Goal: Submit feedback/report problem: Submit feedback/report problem

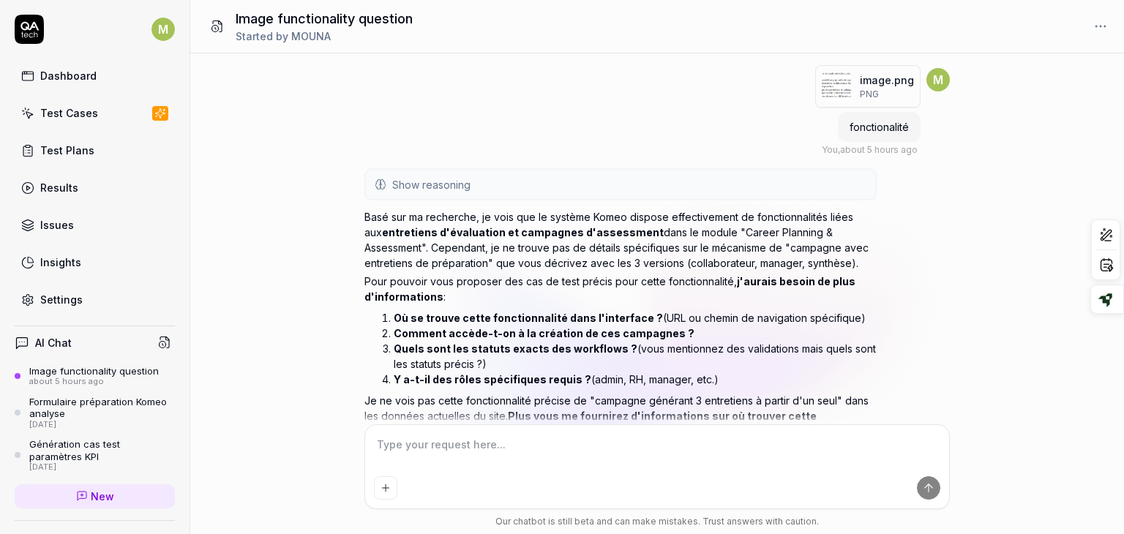
scroll to position [2991, 0]
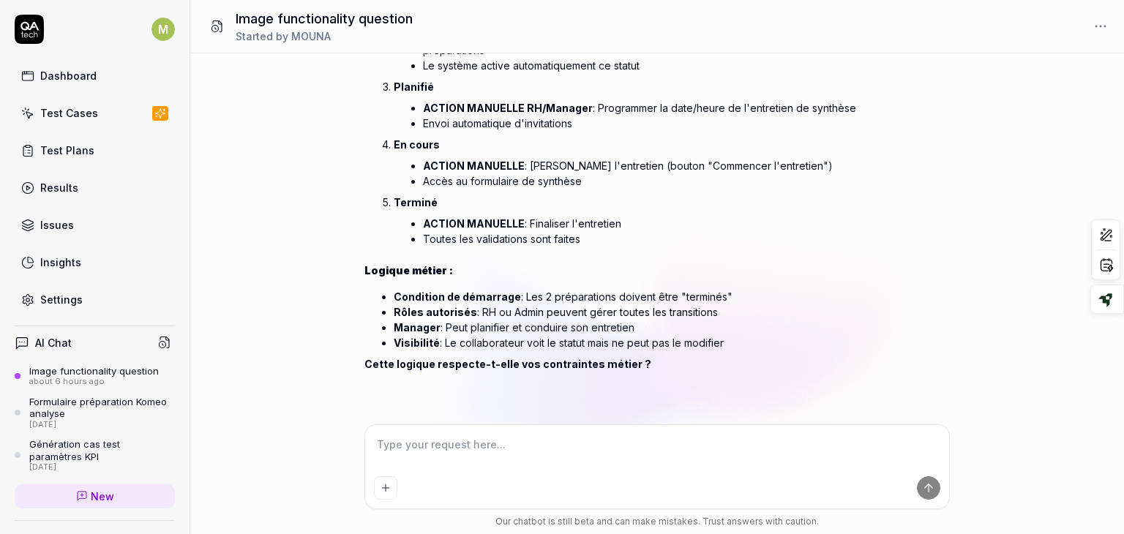
click at [616, 451] on textarea at bounding box center [657, 452] width 566 height 37
type textarea "*"
click at [91, 489] on span "New" at bounding box center [102, 496] width 23 height 15
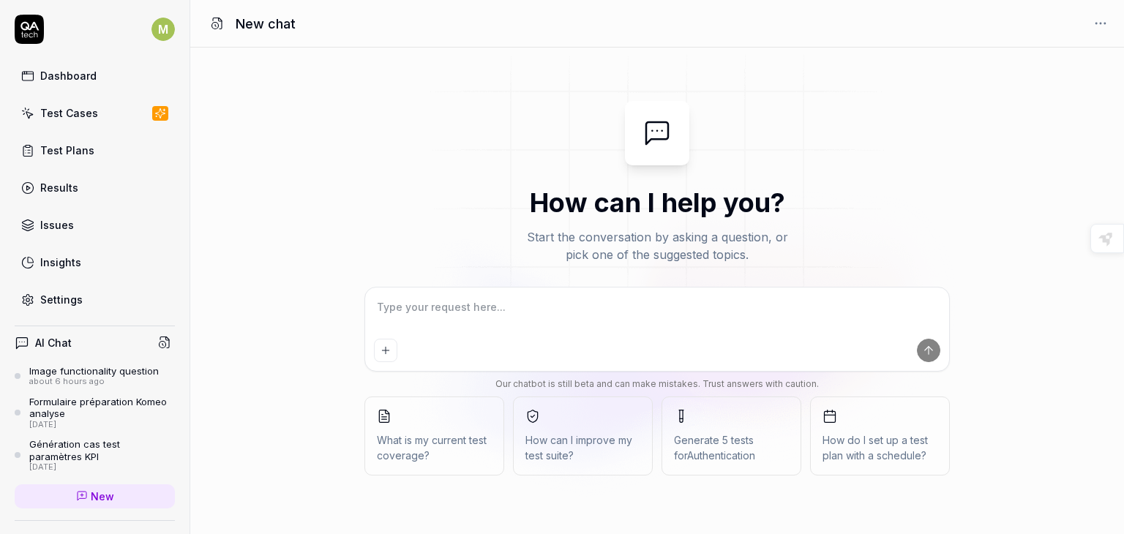
click at [458, 313] on textarea at bounding box center [657, 314] width 566 height 37
type textarea "*"
type textarea "J"
type textarea "*"
type textarea "J4"
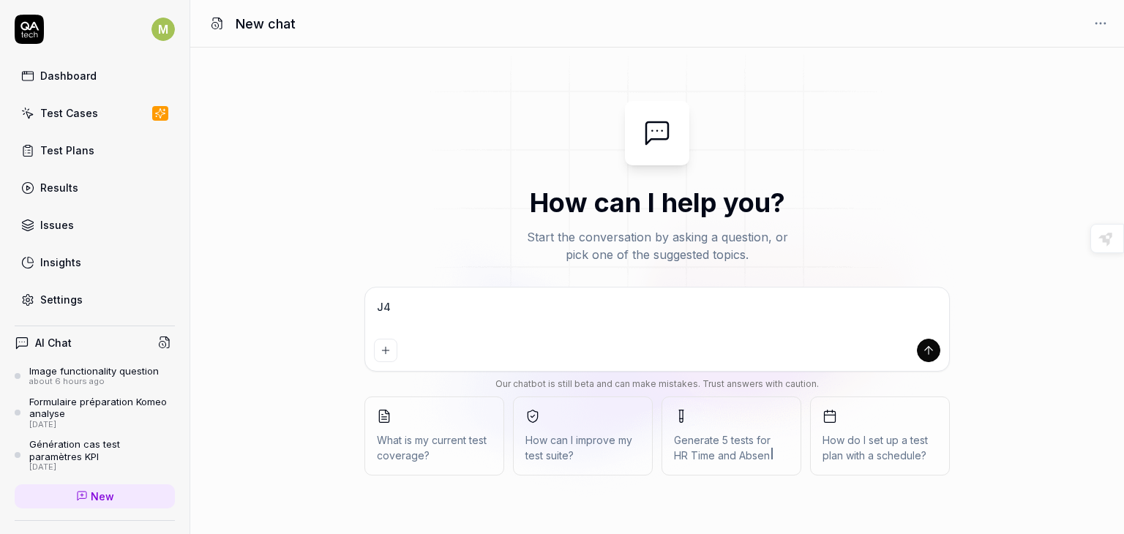
type textarea "*"
type textarea "J4A"
type textarea "*"
type textarea "J4Ai"
type textarea "*"
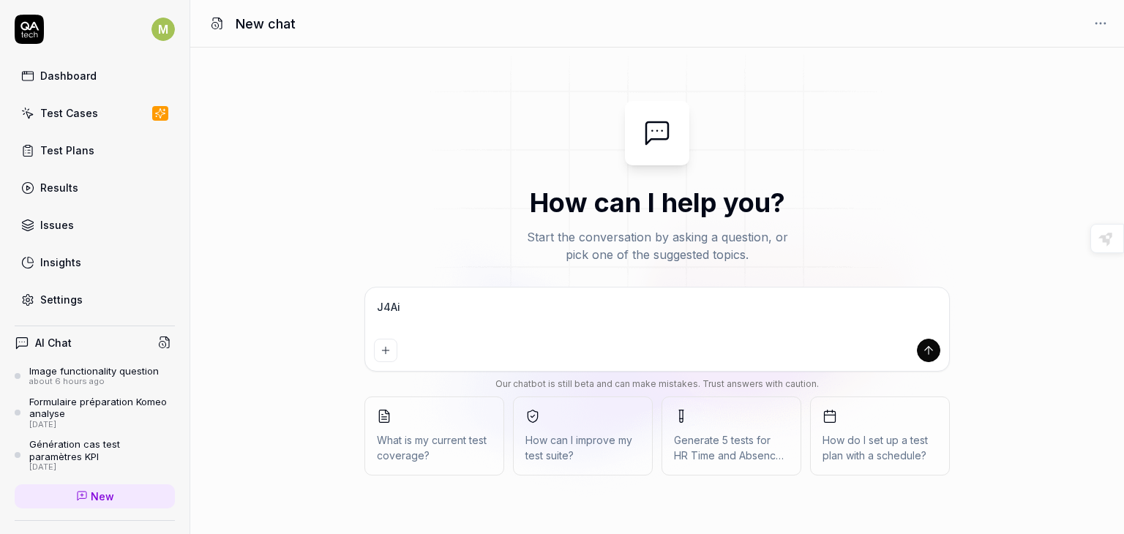
type textarea "J4A"
type textarea "*"
type textarea "J4"
type textarea "*"
type textarea "J"
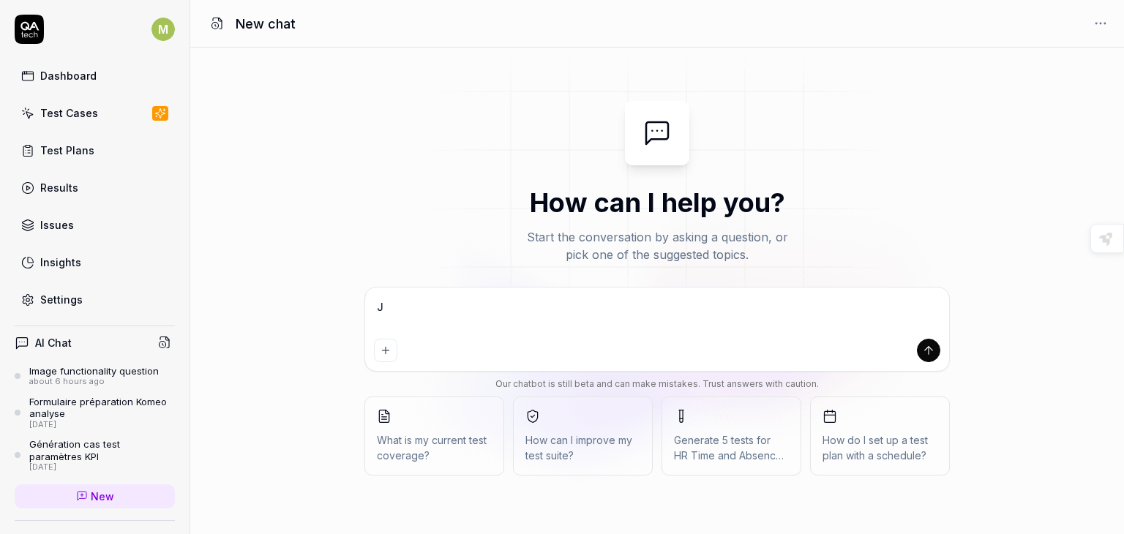
type textarea "*"
type textarea "J'"
type textarea "*"
type textarea "J'i"
type textarea "*"
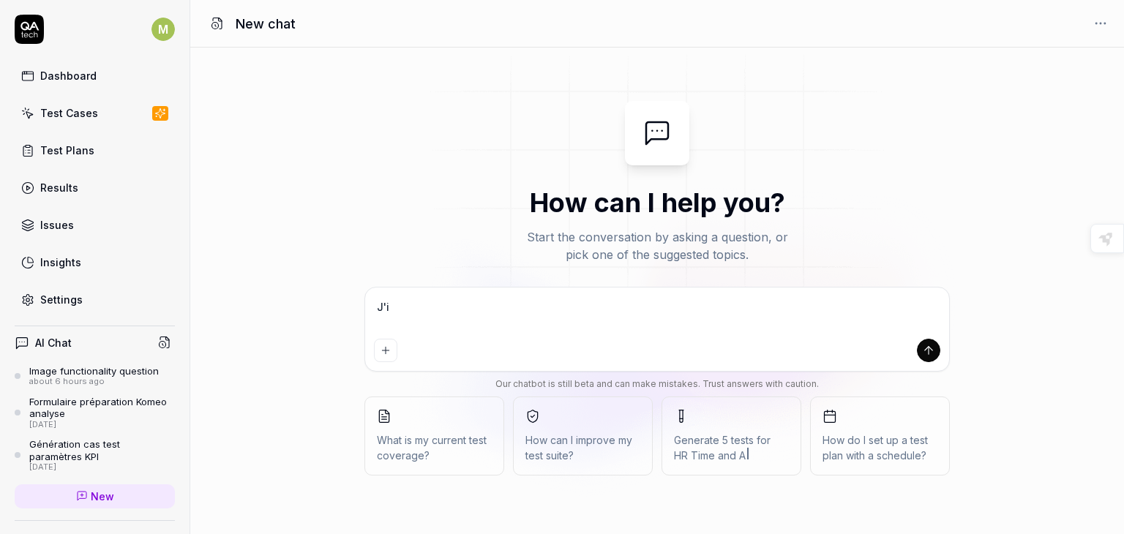
type textarea "J'"
type textarea "*"
type textarea "J'a"
type textarea "*"
type textarea "J'ai"
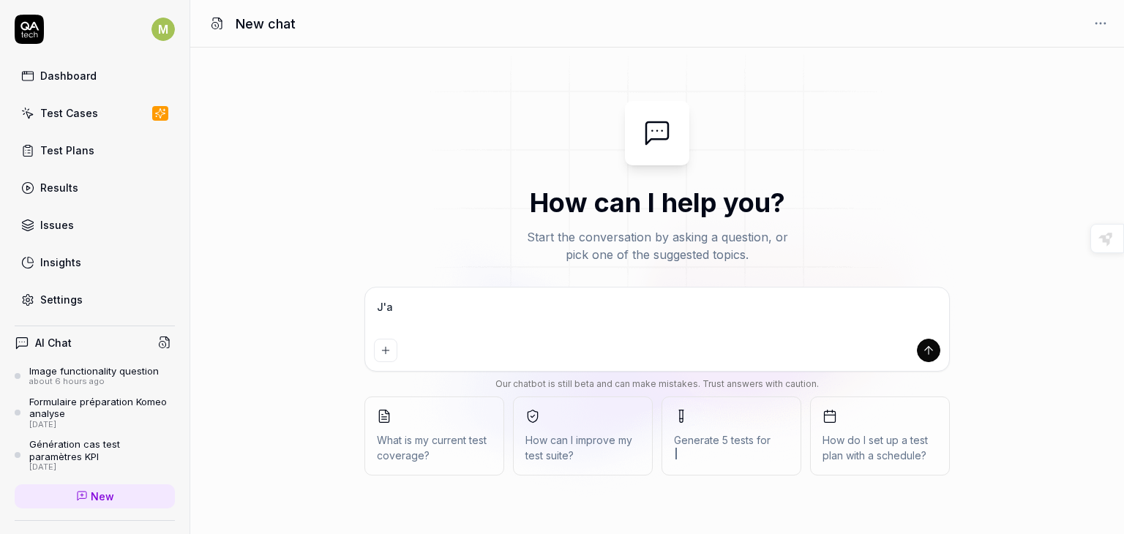
type textarea "*"
type textarea "J'ai"
type textarea "*"
type textarea "J'ai c"
type textarea "*"
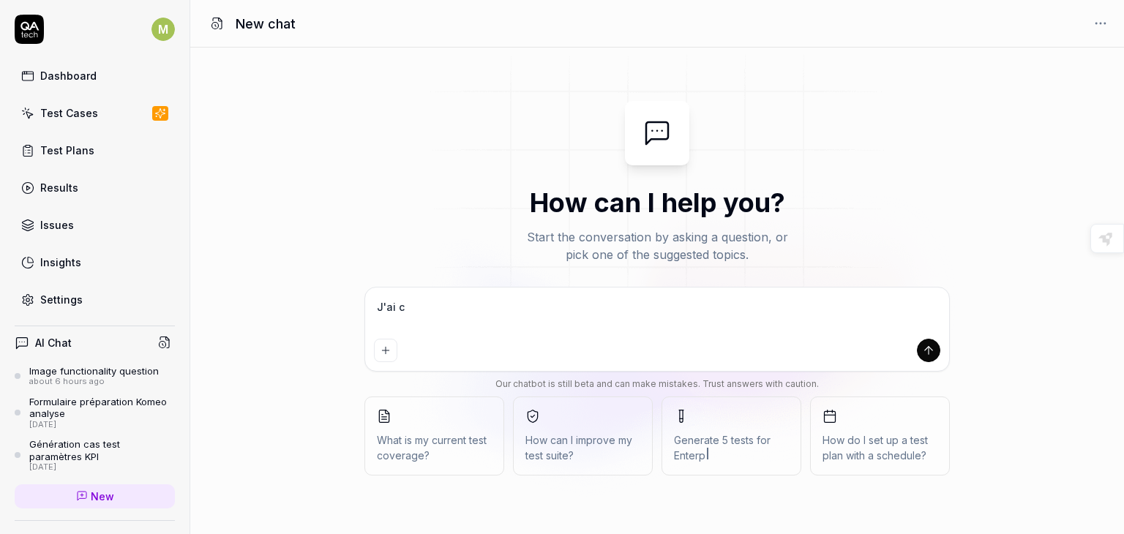
type textarea "J'ai ce"
type textarea "*"
type textarea "J'ai ce"
type textarea "*"
type textarea "J'ai ce b"
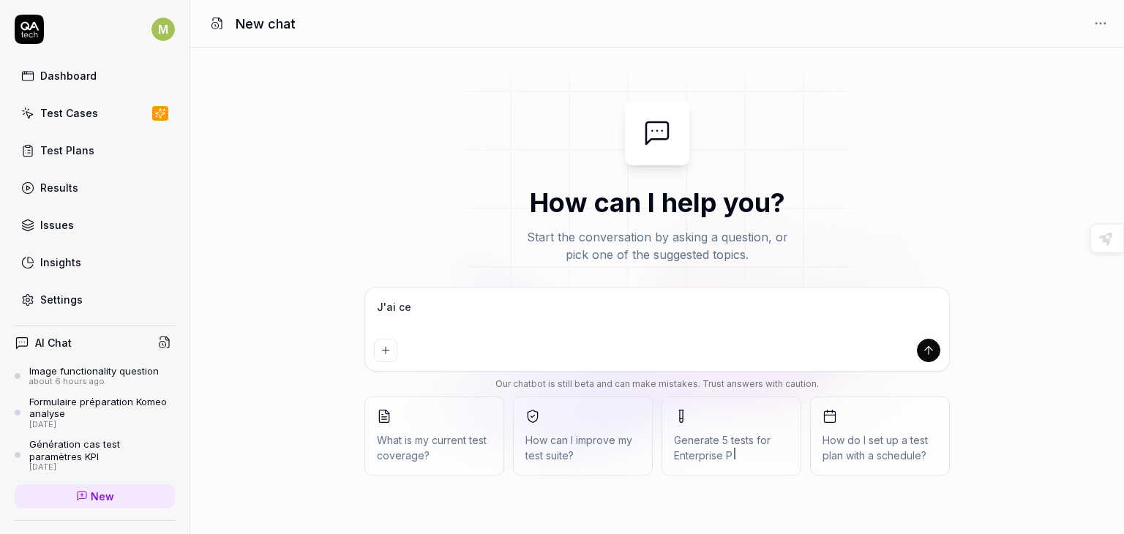
type textarea "*"
type textarea "J'ai ce bu"
type textarea "*"
type textarea "J'ai ce bug"
type textarea "*"
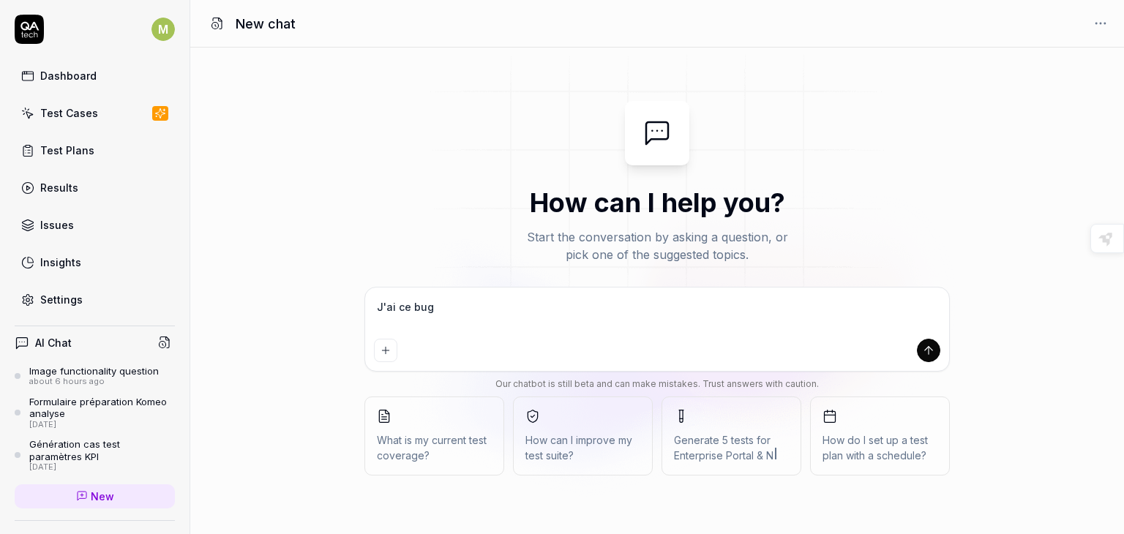
type textarea "J'ai ce bug"
type textarea "*"
type textarea "J'ai ce bug c"
type textarea "*"
type textarea "J'ai ce bug co"
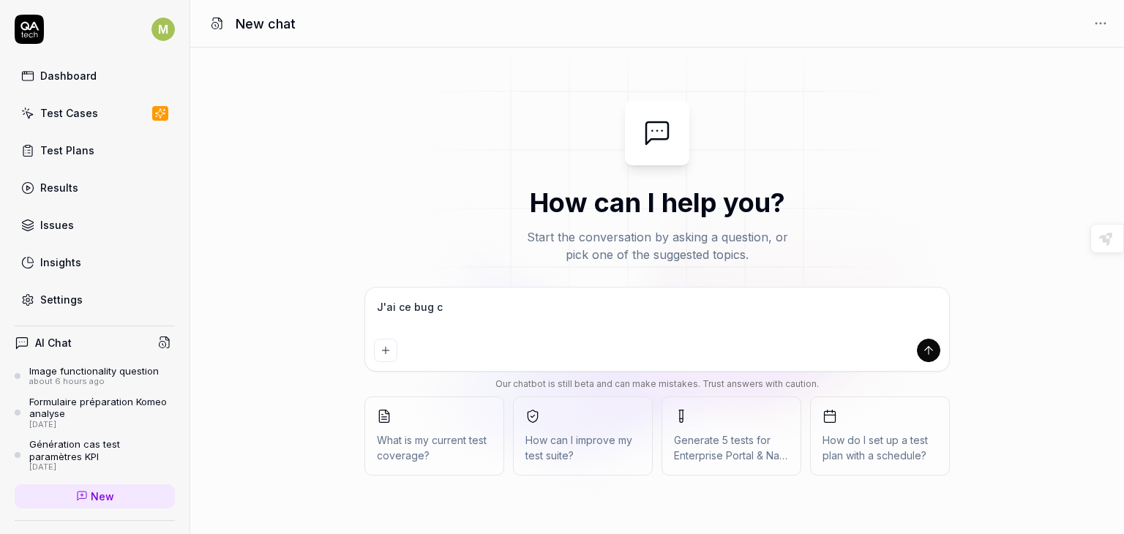
type textarea "*"
type textarea "J'ai ce bug com"
type textarea "*"
type textarea "J'ai ce bug comm"
type textarea "*"
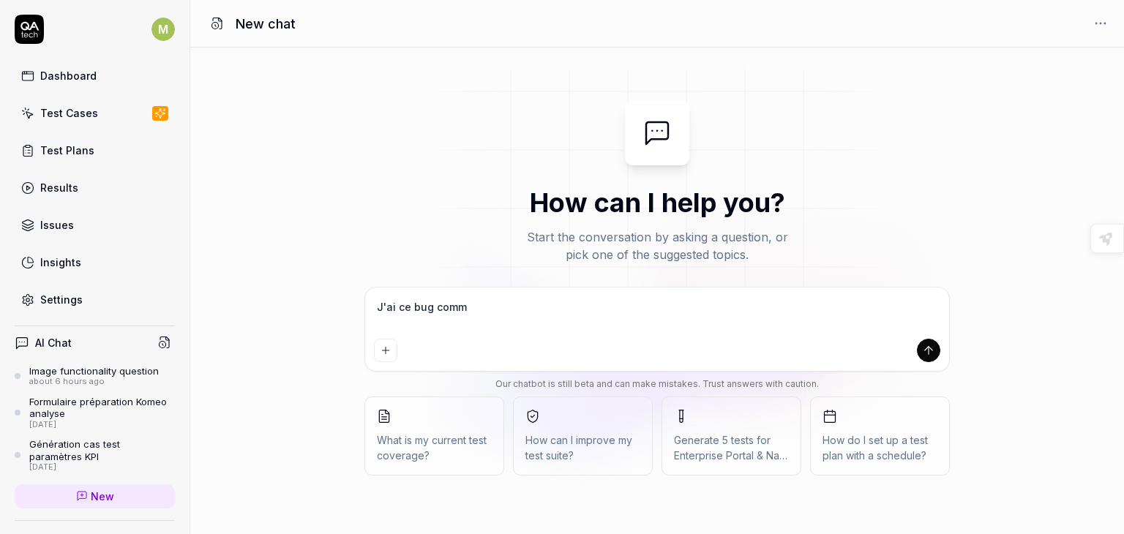
type textarea "J'ai ce bug comme"
type textarea "*"
type textarea "J'ai ce bug commen"
type textarea "*"
type textarea "J'ai ce bug comment"
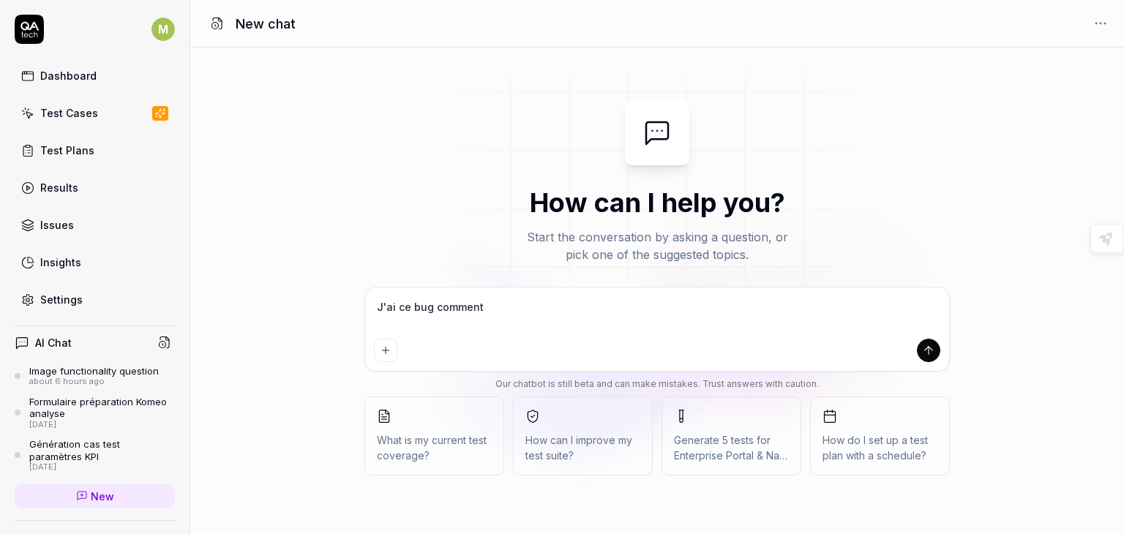
type textarea "*"
type textarea "J'ai ce bug comment"
type textarea "*"
type textarea "J'ai ce bug comment j"
type textarea "*"
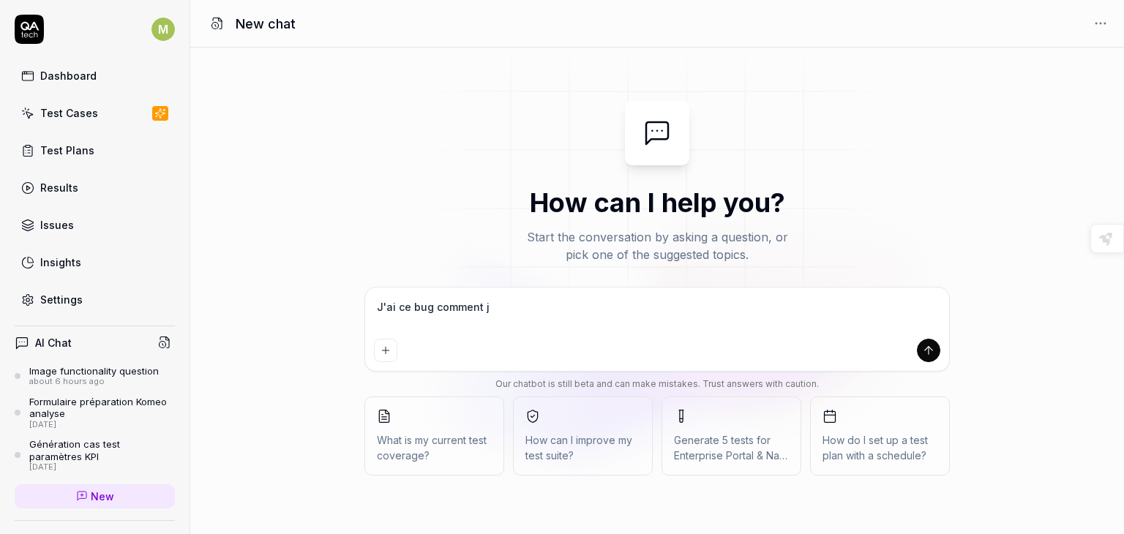
type textarea "J'ai ce bug comment je"
type textarea "*"
type textarea "J'ai ce bug comment je"
type textarea "*"
type textarea "J'ai ce bug comment je p"
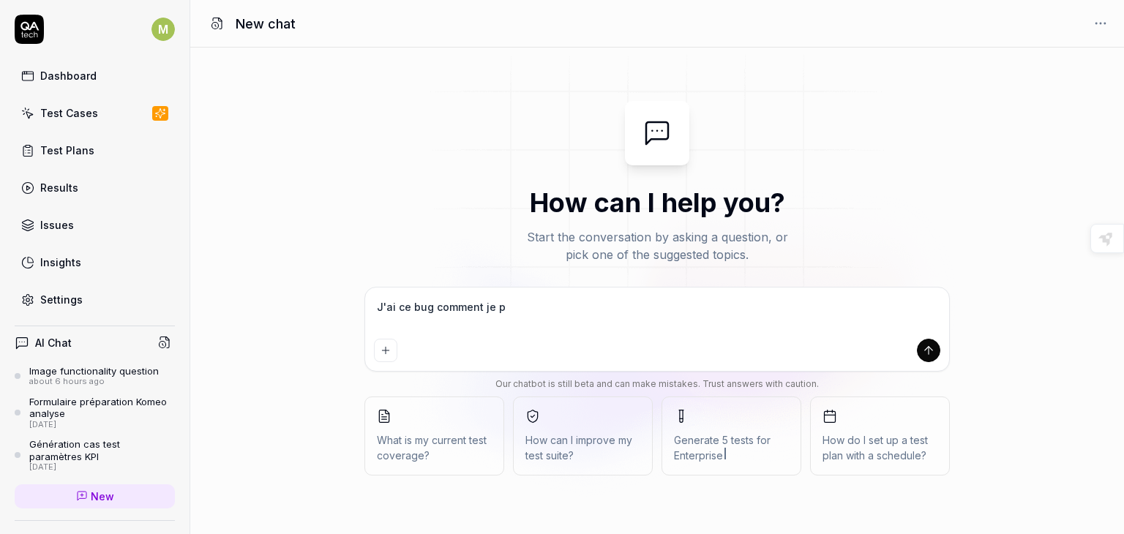
type textarea "*"
type textarea "J'ai ce bug comment je pe"
type textarea "*"
type textarea "J'ai ce bug comment je peu"
type textarea "*"
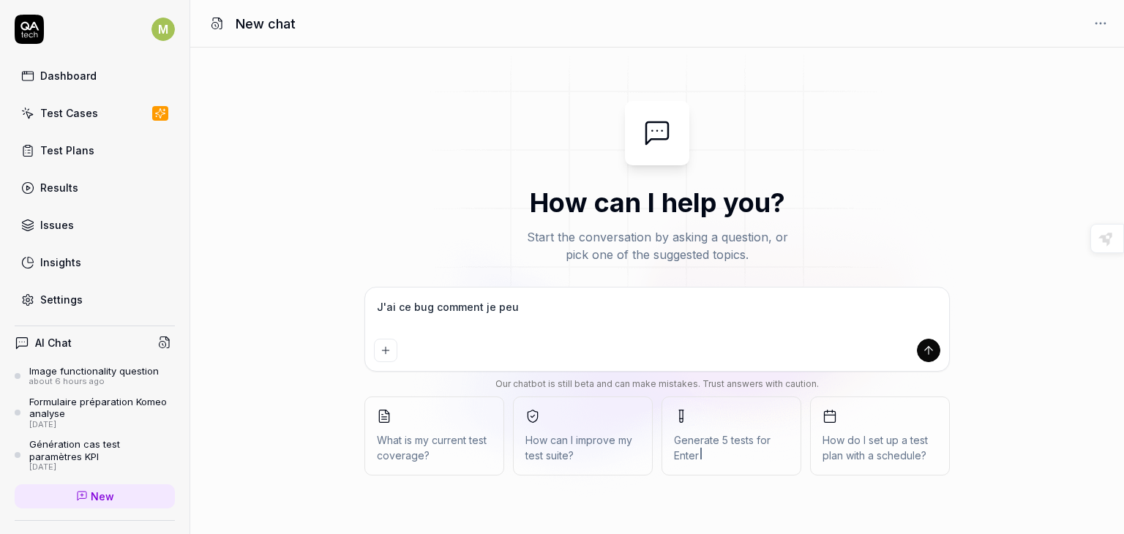
type textarea "J'ai ce bug comment je peux"
type textarea "*"
type textarea "J'ai ce bug comment je peux"
type textarea "*"
type textarea "J'ai ce bug comment je peux a"
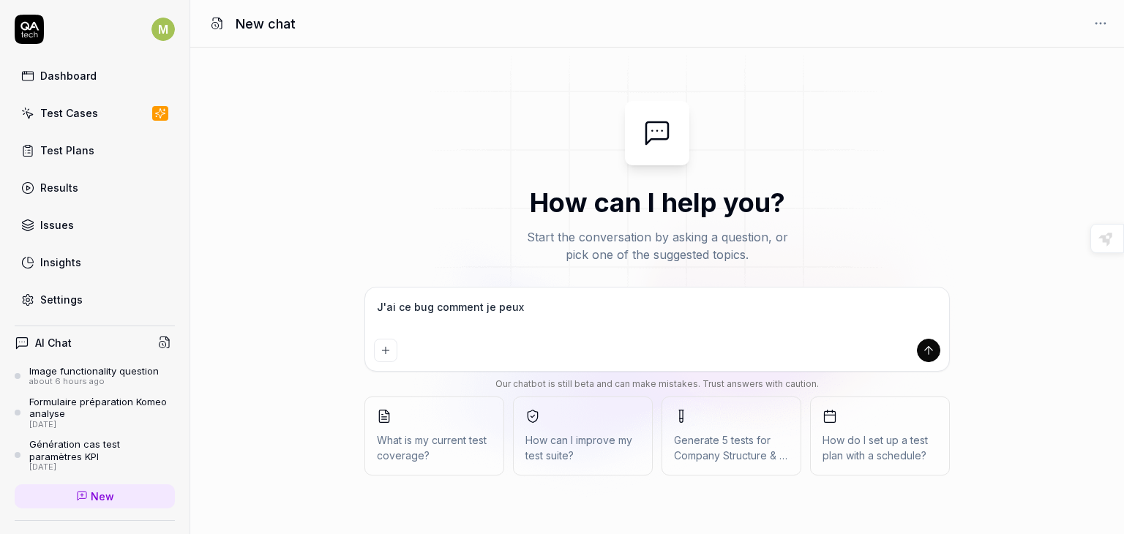
type textarea "*"
type textarea "J'ai ce bug comment je peux an"
type textarea "*"
type textarea "J'ai ce bug comment je peux ana"
type textarea "*"
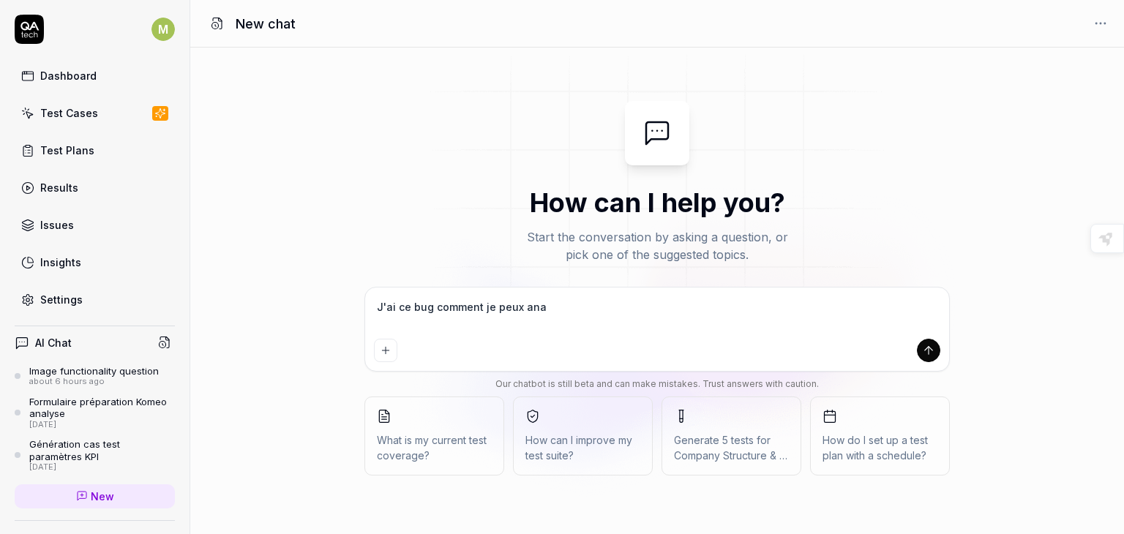
type textarea "J'ai ce bug comment je peux anal"
type textarea "*"
type textarea "J'ai ce bug comment je peux analy"
type textarea "*"
type textarea "J'ai ce bug comment je peux analys"
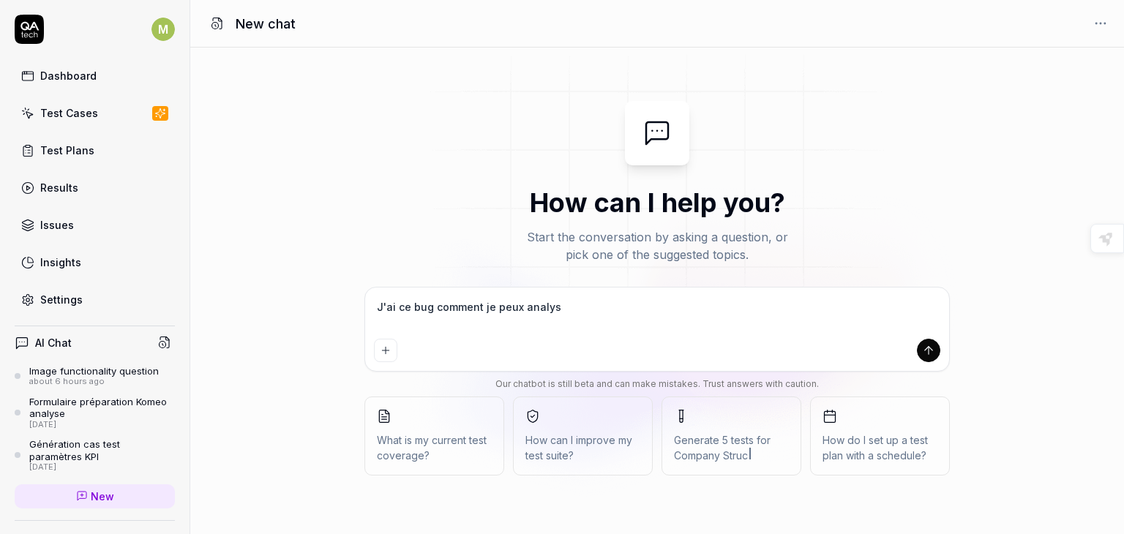
type textarea "*"
type textarea "J'ai ce bug comment je peux analyse"
type textarea "*"
type textarea "J'ai ce bug comment je peux analyser"
type textarea "*"
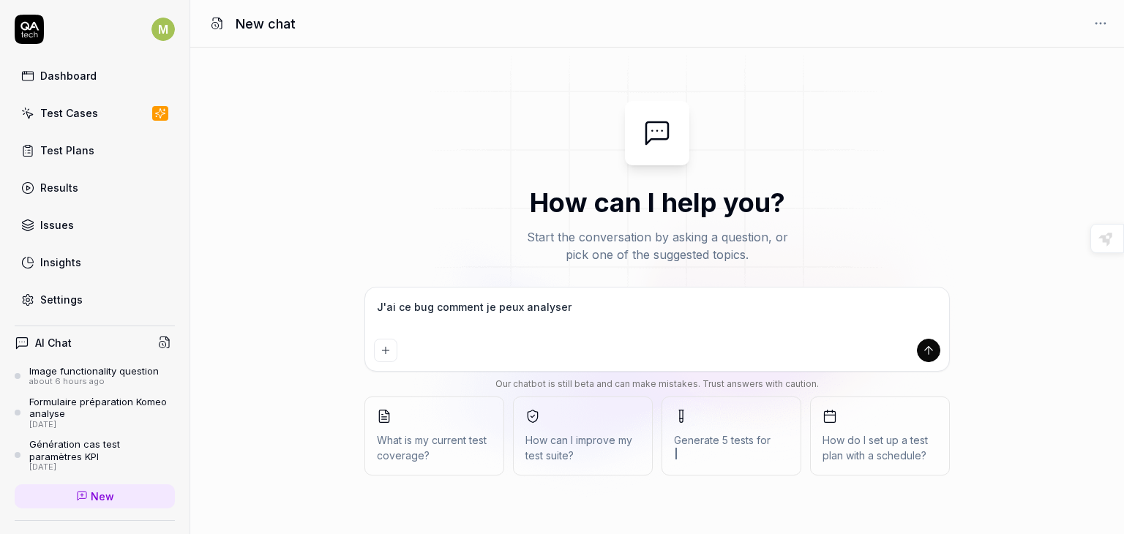
type textarea "J'ai ce bug comment je peux analyser"
type textarea "*"
type textarea "J'ai ce bug comment je peux analyser s"
type textarea "*"
type textarea "J'ai ce bug comment je peux analyser si"
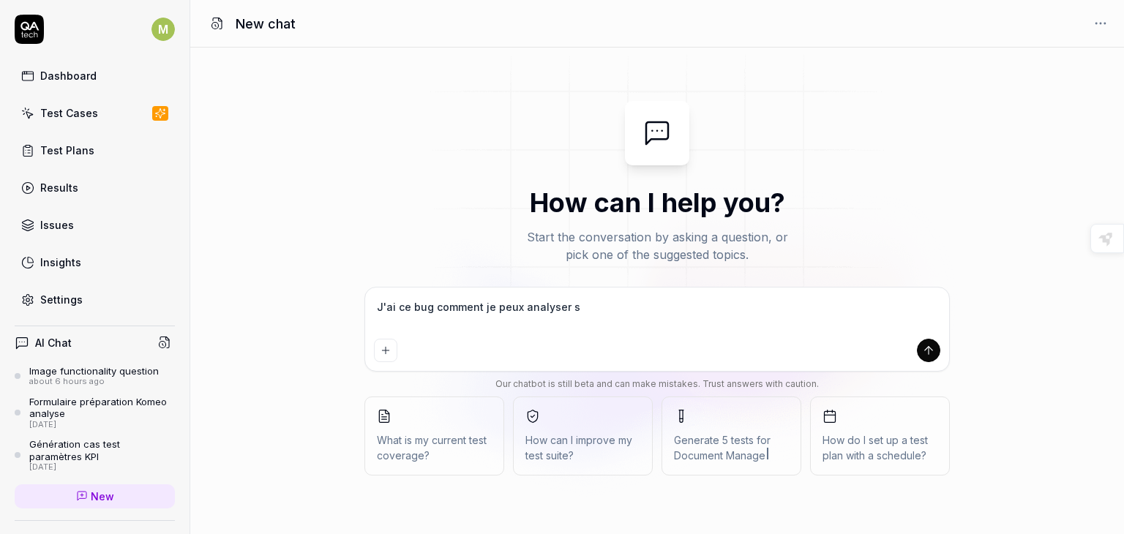
type textarea "*"
type textarea "J'ai ce bug comment je peux analyser si"
type textarea "*"
type textarea "J'ai ce bug comment je peux analyser si i"
type textarea "*"
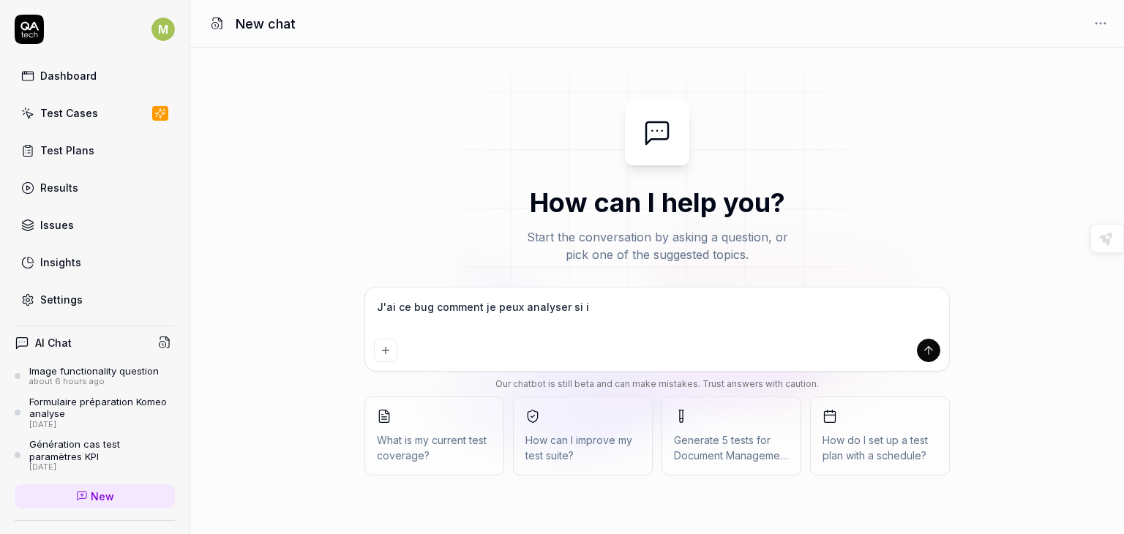
type textarea "J'ai ce bug comment je peux analyser si il"
type textarea "*"
type textarea "J'ai ce bug comment je peux analyser si il"
type textarea "*"
type textarea "J'ai ce bug comment je peux analyser si il s"
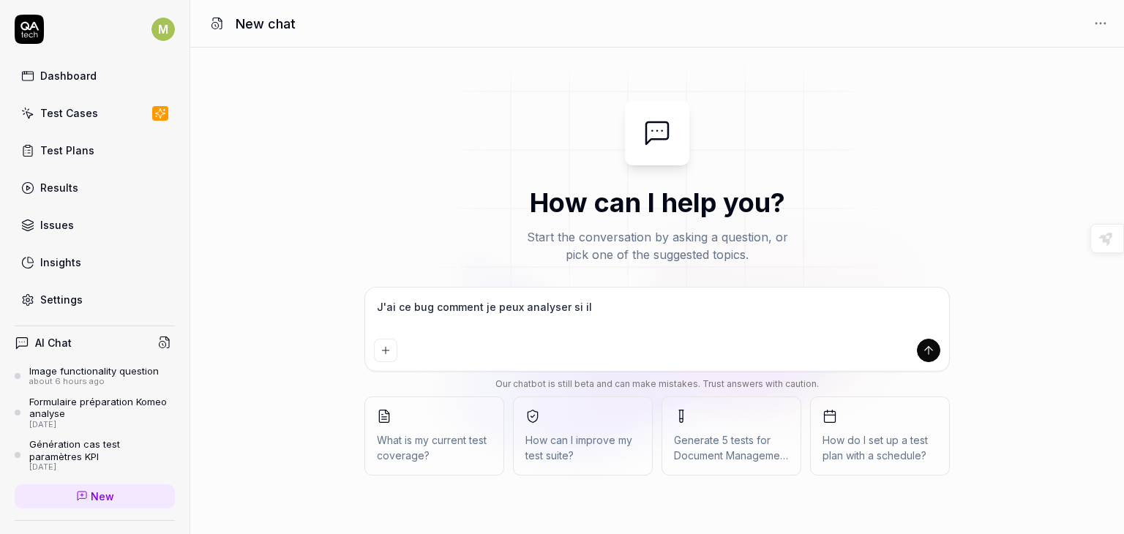
type textarea "*"
type textarea "J'ai ce bug comment je peux analyser si il s'"
type textarea "*"
type textarea "J'ai ce bug comment je peux analyser si il s'a"
type textarea "*"
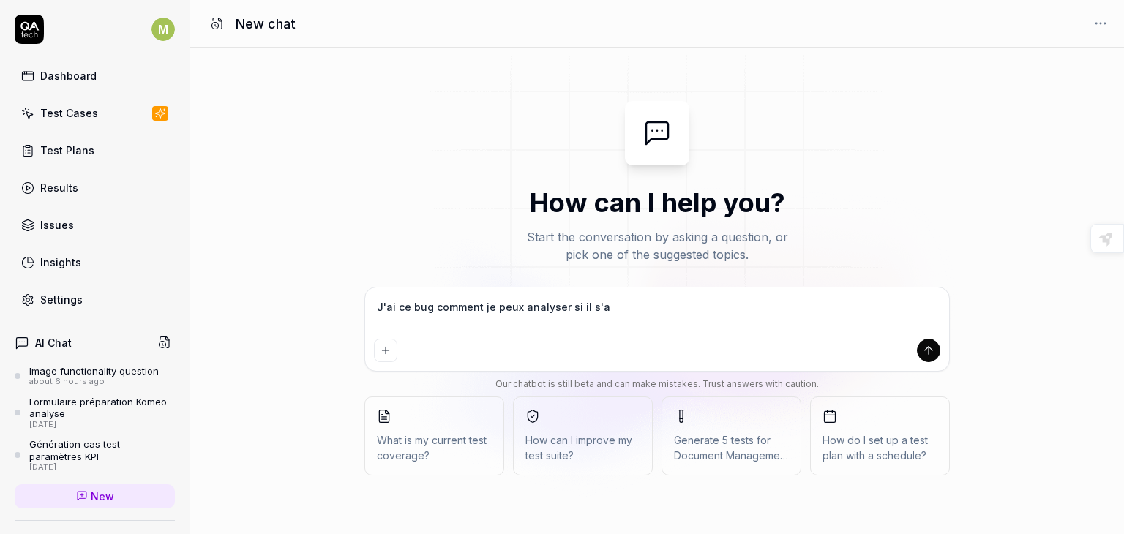
type textarea "J'ai ce bug comment je peux analyser si il s'ag"
type textarea "*"
type textarea "J'ai ce bug comment je peux analyser si il s'agi"
type textarea "*"
type textarea "J'ai ce bug comment je peux analyser si il s'agit"
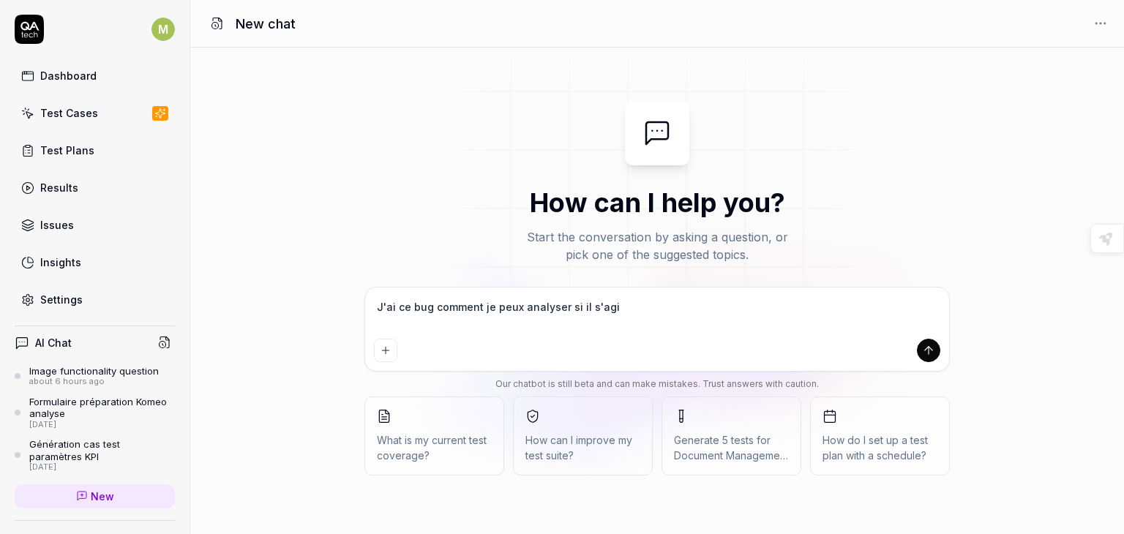
type textarea "*"
type textarea "J'ai ce bug comment je peux analyser si il s'agit"
type textarea "*"
type textarea "J'ai ce bug comment je peux analyser si il s'agit d"
type textarea "*"
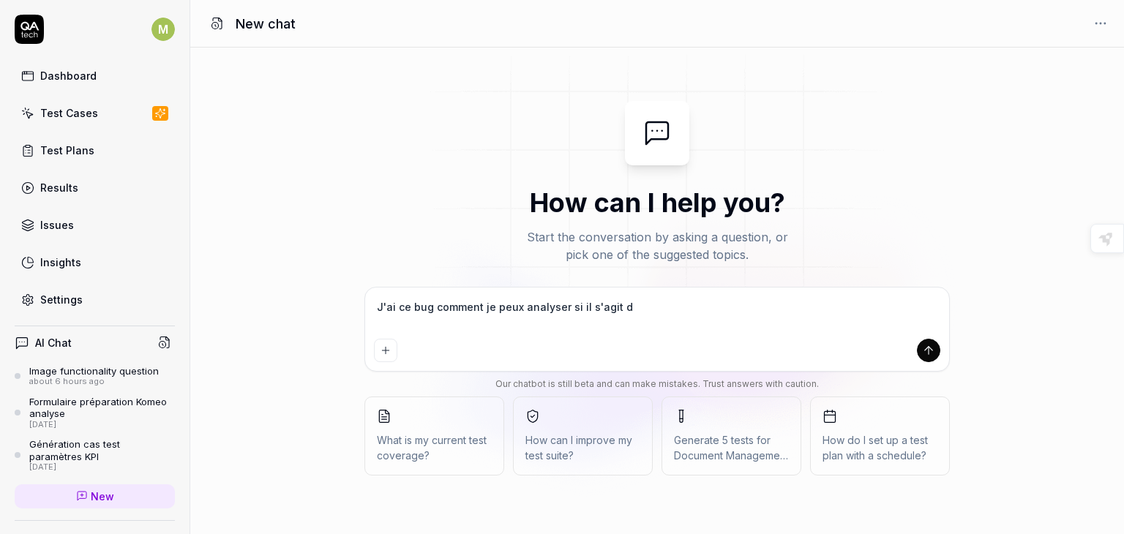
type textarea "J'ai ce bug comment je peux analyser si il s'agit d'"
type textarea "*"
type textarea "J'ai ce bug comment je peux analyser si il s'agit d'u"
type textarea "*"
type textarea "J'ai ce bug comment je peux analyser si il s'agit d'un"
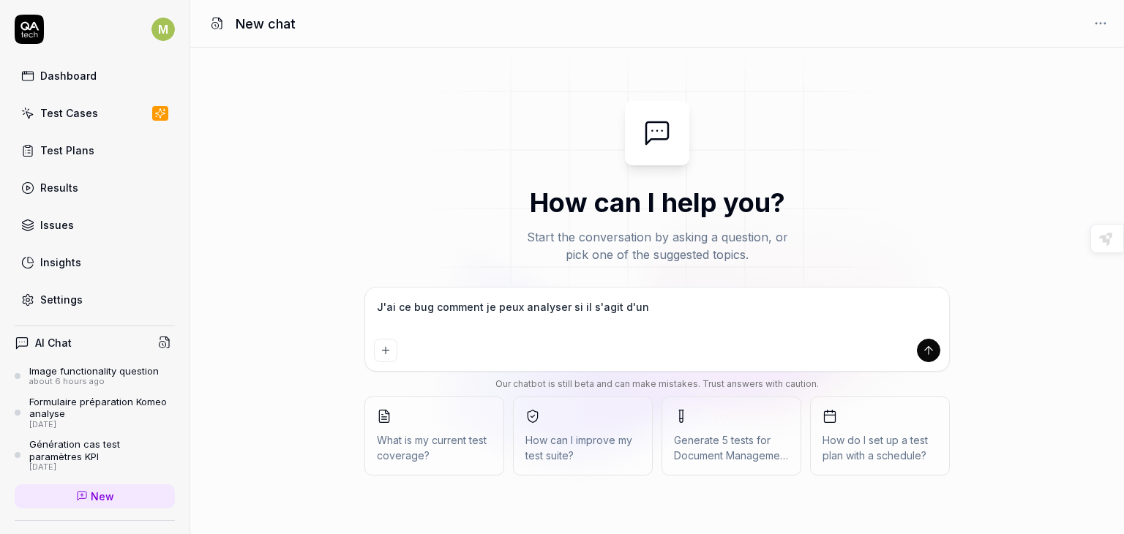
type textarea "*"
type textarea "J'ai ce bug comment je peux analyser si il s'agit d'un"
type textarea "*"
type textarea "J'ai ce bug comment je peux analyser si il s'agit d'un b"
type textarea "*"
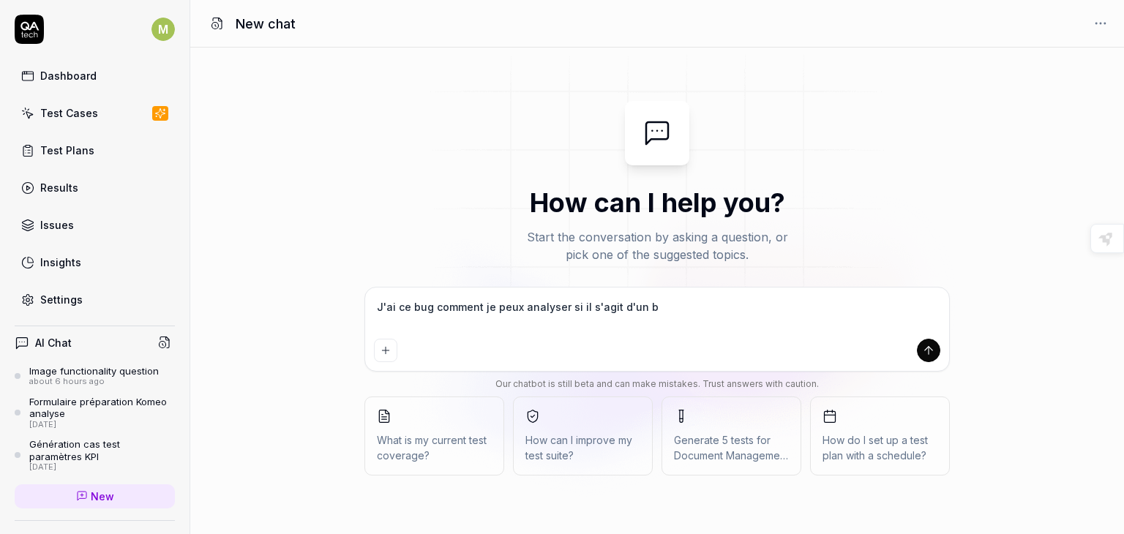
type textarea "J'ai ce bug comment je peux analyser si il s'agit d'un bu"
type textarea "*"
type textarea "J'ai ce bug comment je peux analyser si il s'agit d'un bug"
type textarea "*"
type textarea "J'ai ce bug comment je peux analyser si il s'agit d'un bug"
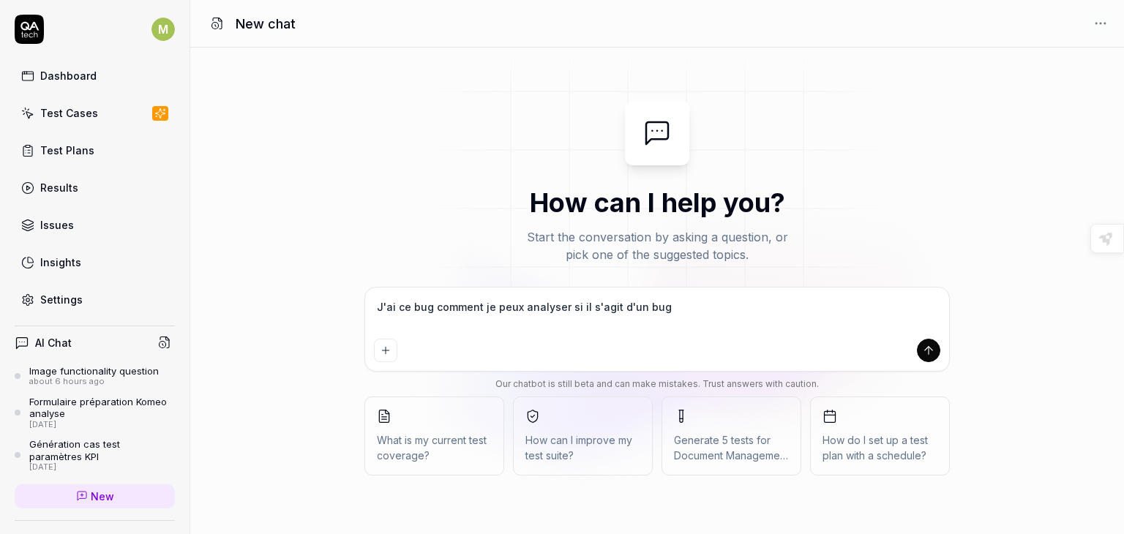
type textarea "*"
type textarea "J'ai ce bug comment je peux analyser si il s'agit d'un bug q"
type textarea "*"
type textarea "J'ai ce bug comment je peux analyser si il s'agit d'un bug qu"
type textarea "*"
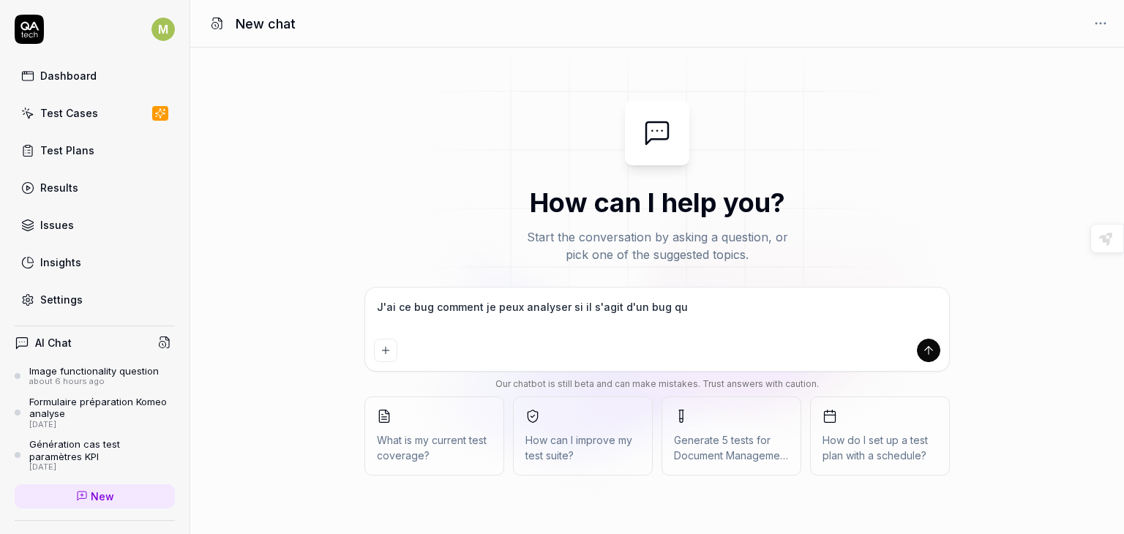
type textarea "J'ai ce bug comment je peux analyser si il s'agit d'un bug qu'"
type textarea "*"
type textarea "J'ai ce bug comment je peux analyser si il s'agit d'un bug qu'e"
type textarea "*"
type textarea "J'ai ce bug comment je peux analyser si il s'agit d'un bug qu'es"
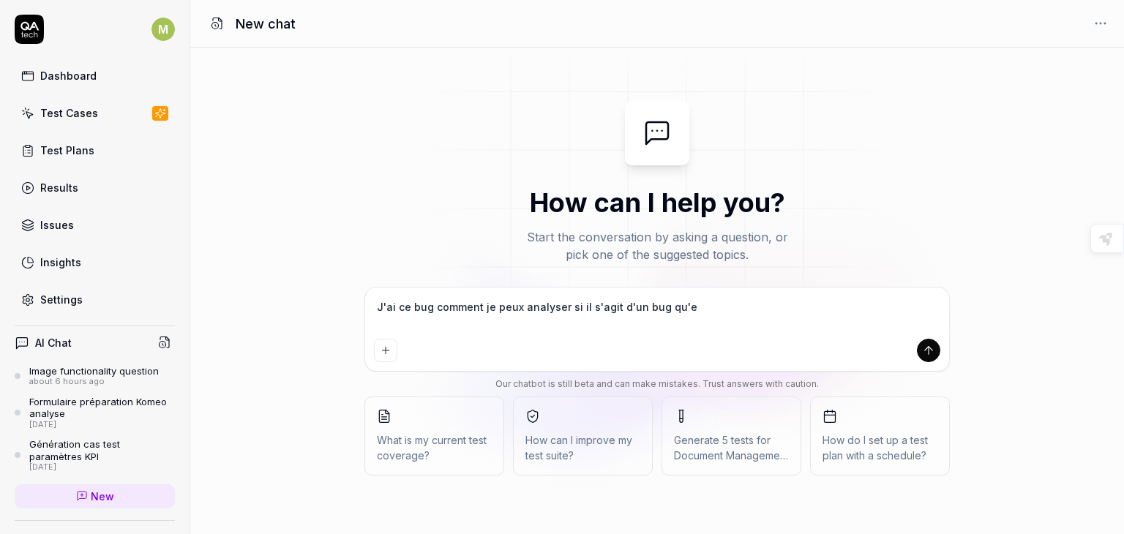
type textarea "*"
type textarea "J'ai ce bug comment je peux analyser si il s'agit d'un bug qu'est"
type textarea "*"
type textarea "J'ai ce bug comment je peux analyser si il s'agit d'un bug qu'est"
type textarea "*"
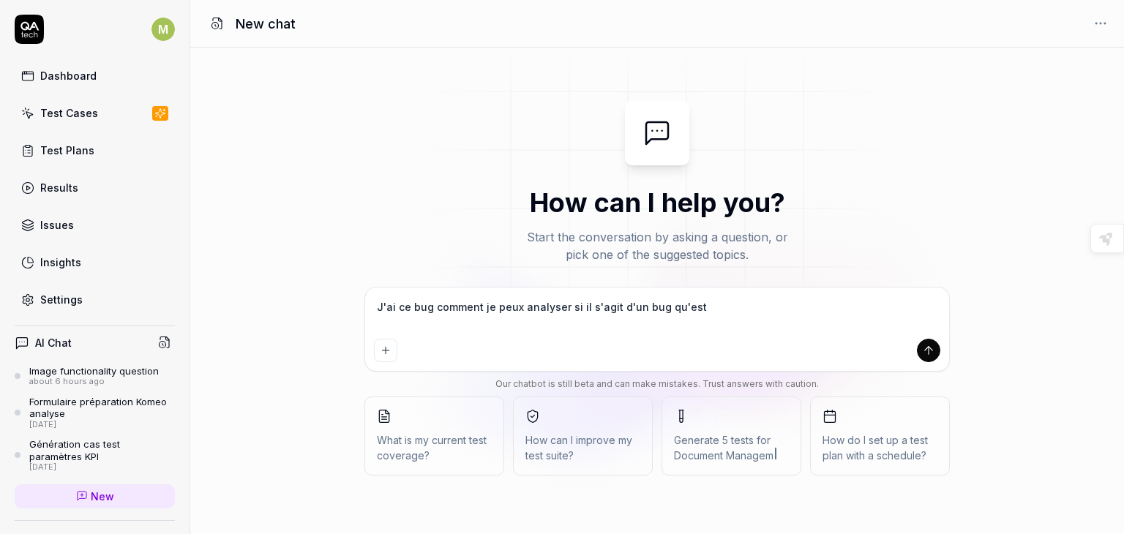
type textarea "J'ai ce bug comment je peux analyser si il s'agit d'un bug qu'est d"
type textarea "*"
type textarea "J'ai ce bug comment je peux analyser si il s'agit d'un bug qu'est"
type textarea "*"
type textarea "J'ai ce bug comment je peux analyser si il s'agit d'un bug qu'est c"
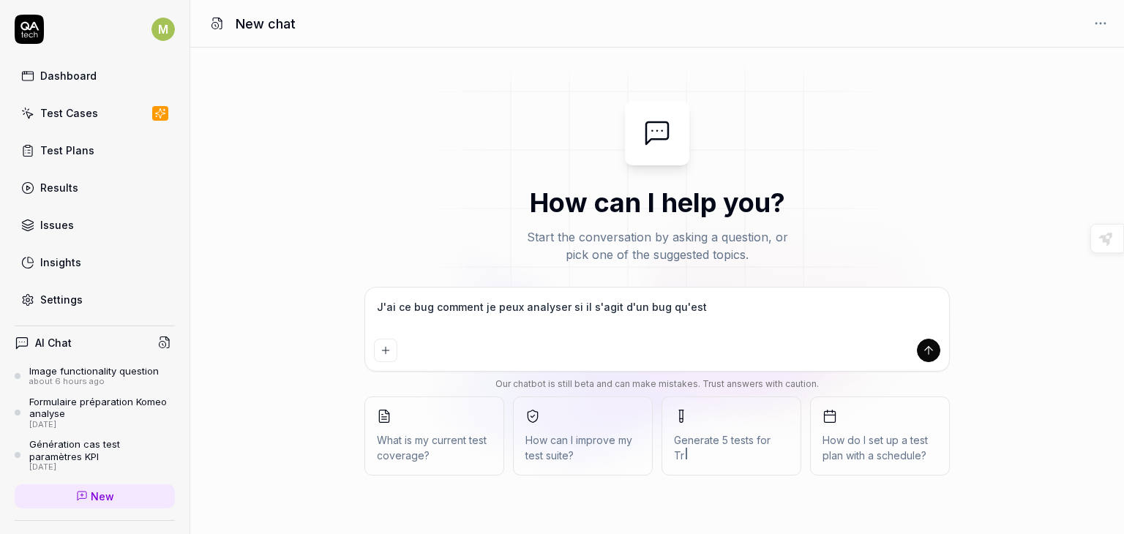
type textarea "*"
type textarea "J'ai ce bug comment je peux analyser si il s'agit d'un bug qu'est ce"
type textarea "*"
type textarea "J'ai ce bug comment je peux analyser si il s'agit d'un bug qu'est ce"
type textarea "*"
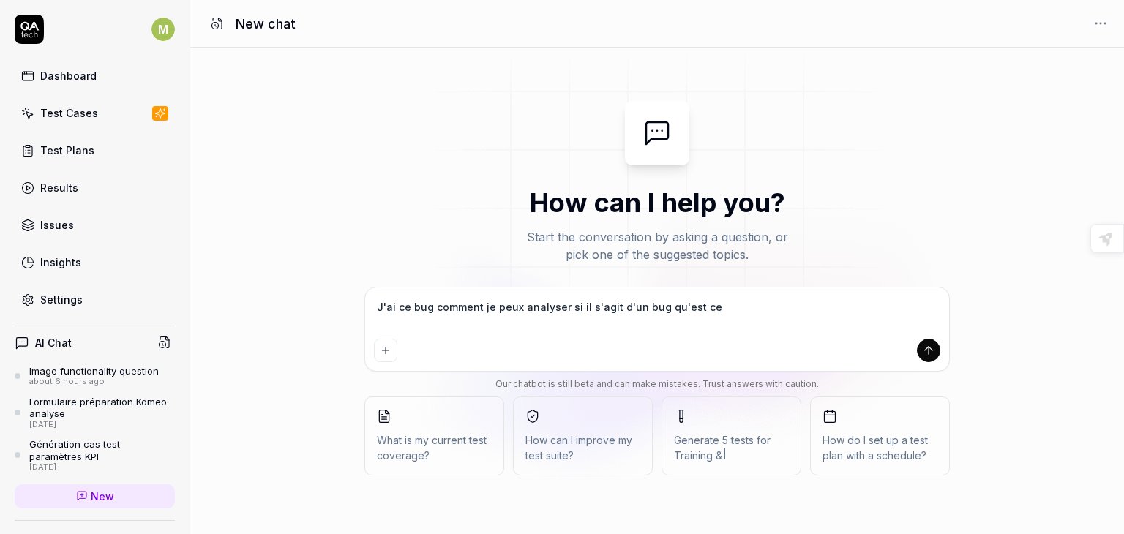
type textarea "J'ai ce bug comment je peux analyser si il s'agit d'un bug qu'est ce q"
type textarea "*"
type textarea "J'ai ce bug comment je peux analyser si il s'agit d'un bug qu'est ce qu"
type textarea "*"
type textarea "J'ai ce bug comment je peux analyser si il s'agit d'un bug qu'est ce que"
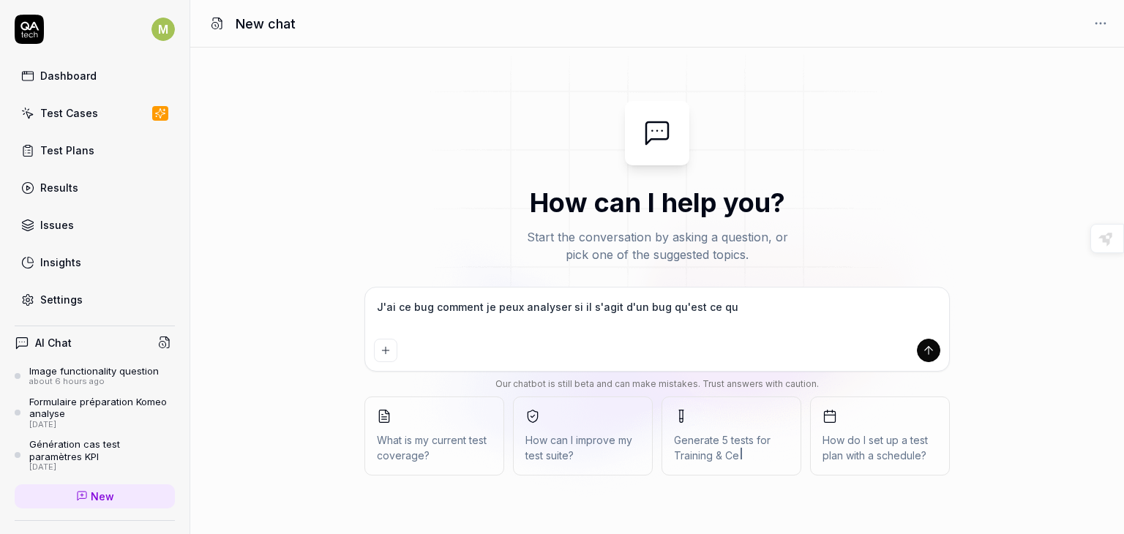
type textarea "*"
type textarea "J'ai ce bug comment je peux analyser si il s'agit d'un bug qu'est ce que"
type textarea "*"
type textarea "J'ai ce bug comment je peux analyser si il s'agit d'un bug qu'est ce que j"
type textarea "*"
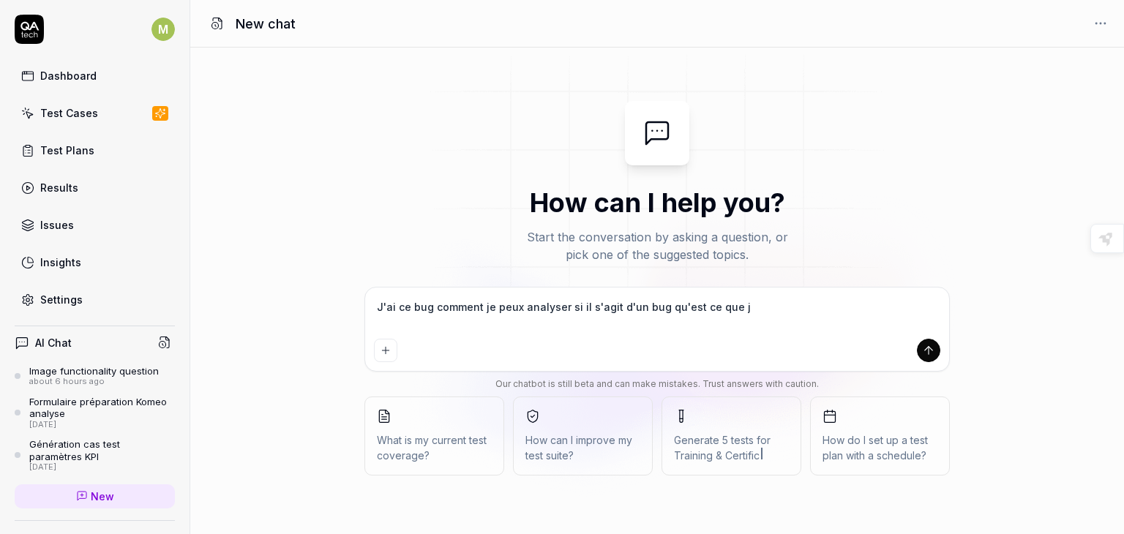
type textarea "J'ai ce bug comment je peux analyser si il s'agit d'un bug qu'est ce que je"
type textarea "*"
type textarea "J'ai ce bug comment je peux analyser si il s'agit d'un bug qu'est ce que je"
type textarea "*"
type textarea "J'ai ce bug comment je peux analyser si il s'agit d'un bug qu'est ce que je p"
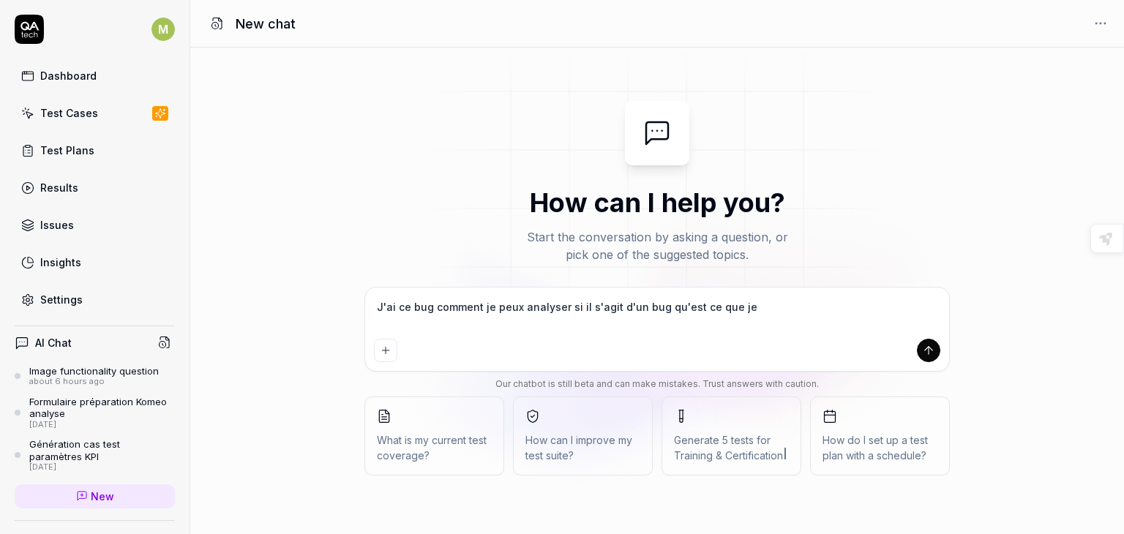
type textarea "*"
type textarea "J'ai ce bug comment je peux analyser si il s'agit d'un bug qu'est ce que je pe"
type textarea "*"
type textarea "J'ai ce bug comment je peux analyser si il s'agit d'un bug qu'est ce que je peu"
type textarea "*"
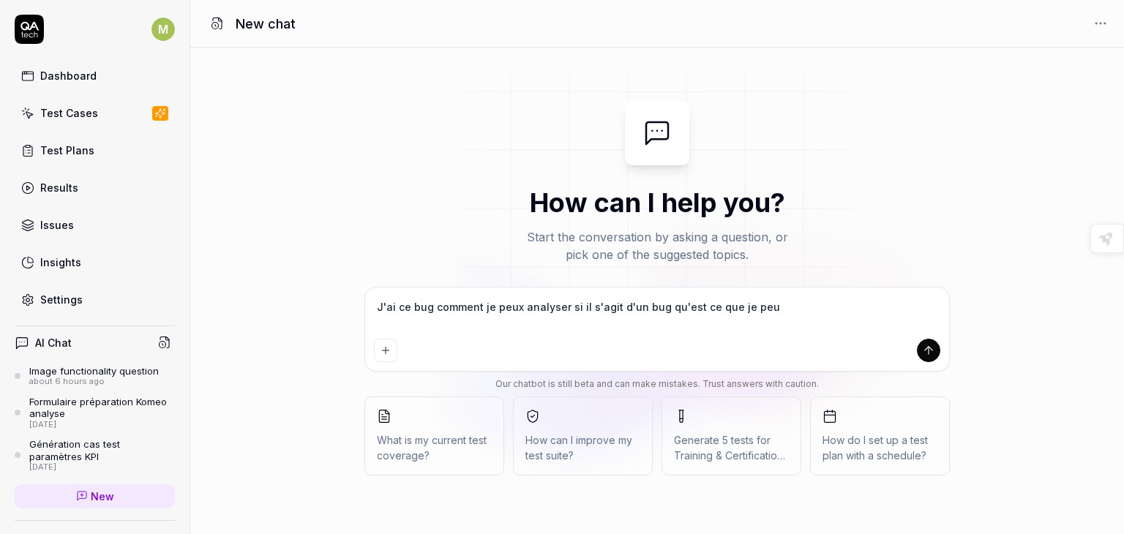
type textarea "J'ai ce bug comment je peux analyser si il s'agit d'un bug qu'est ce que je peux"
type textarea "*"
type textarea "J'ai ce bug comment je peux analyser si il s'agit d'un bug qu'est ce que je peux"
type textarea "*"
type textarea "J'ai ce bug comment je peux analyser si il s'agit d'un bug qu'est ce que je peu…"
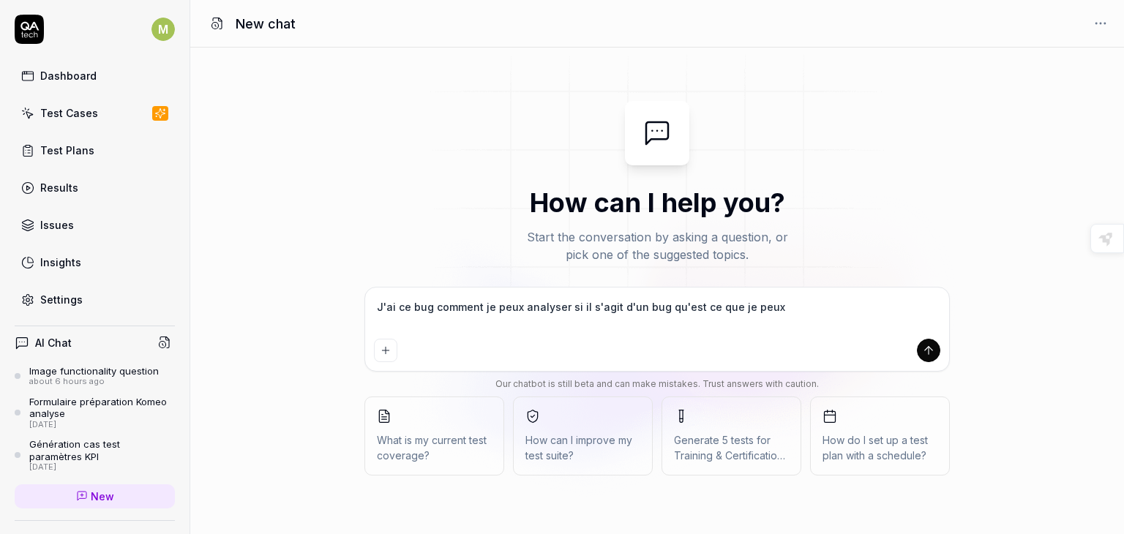
type textarea "*"
type textarea "J'ai ce bug comment je peux analyser si il s'agit d'un bug qu'est ce que je peu…"
type textarea "*"
type textarea "J'ai ce bug comment je peux analyser si il s'agit d'un bug qu'est ce que je peu…"
type textarea "*"
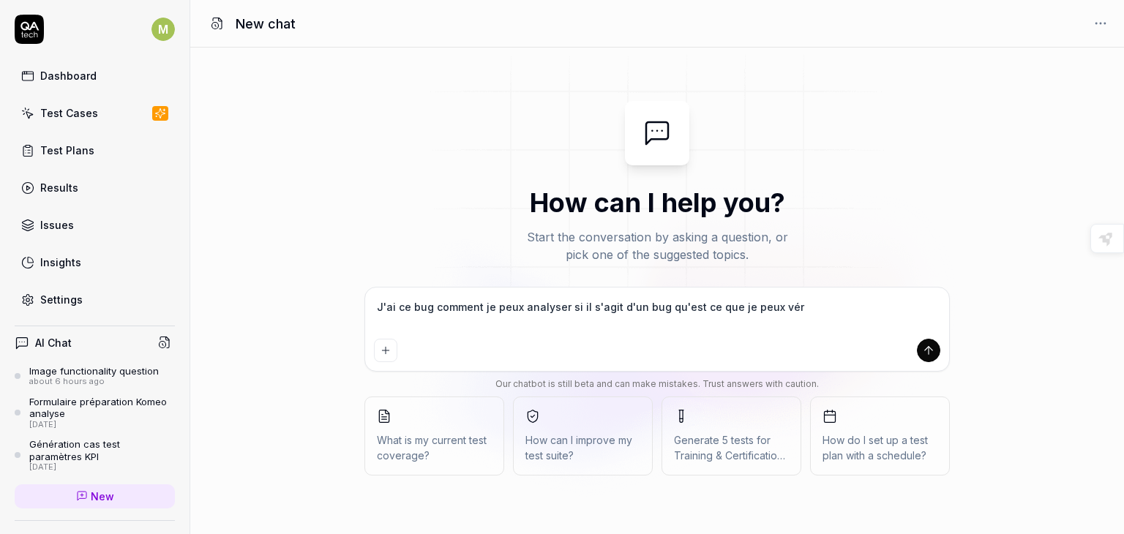
type textarea "J'ai ce bug comment je peux analyser si il s'agit d'un bug qu'est ce que je peu…"
type textarea "*"
type textarea "J'ai ce bug comment je peux analyser si il s'agit d'un bug qu'est ce que je peu…"
type textarea "*"
type textarea "J'ai ce bug comment je peux analyser si il s'agit d'un bug qu'est ce que je peu…"
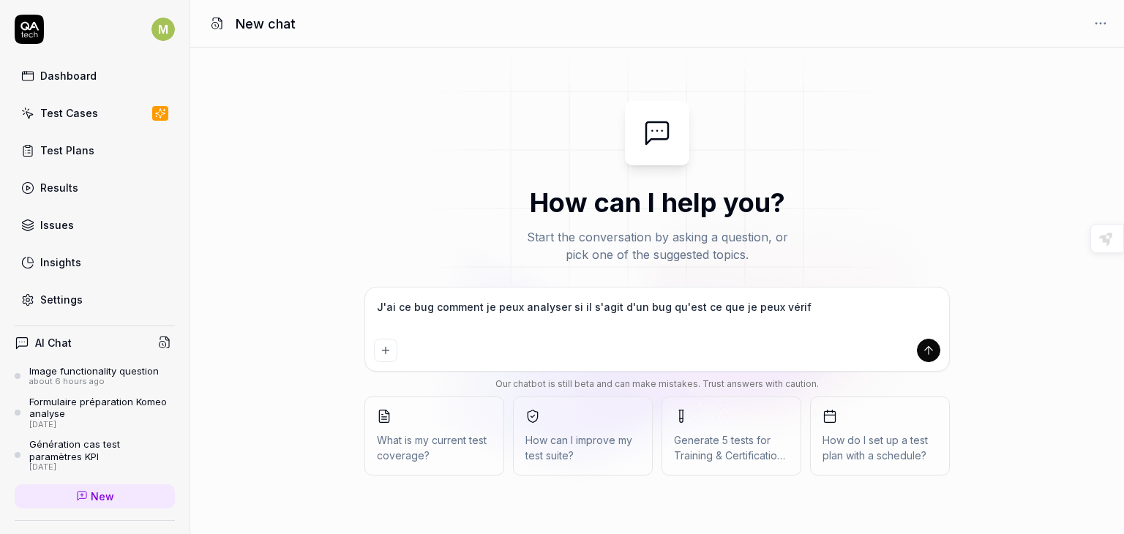
type textarea "*"
type textarea "J'ai ce bug comment je peux analyser si il s'agit d'un bug qu'est ce que je peu…"
type textarea "*"
type textarea "J'ai ce bug comment je peux analyser si il s'agit d'un bug qu'est ce que je peu…"
type textarea "*"
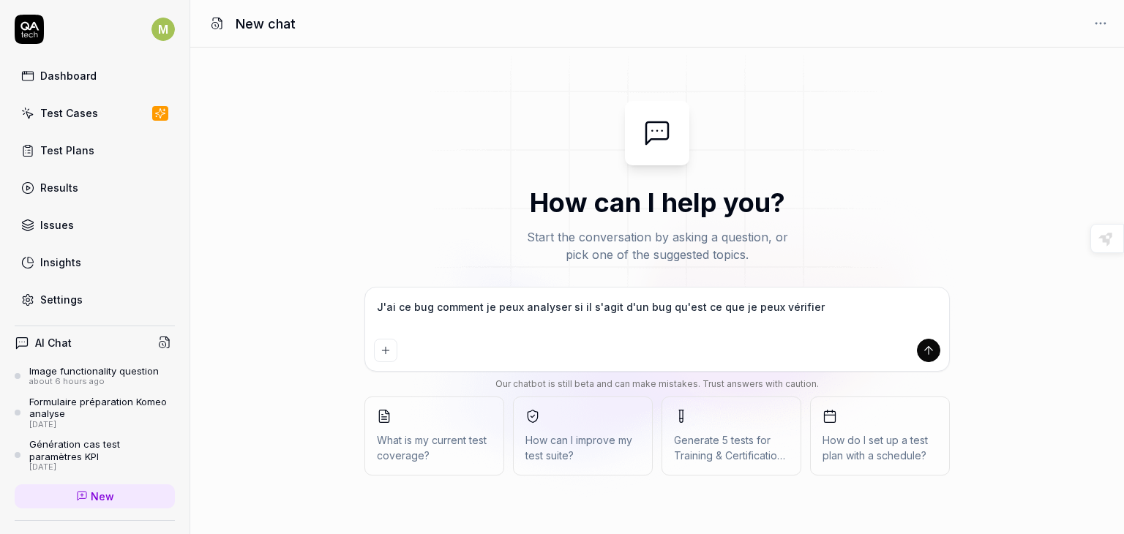
type textarea "J'ai ce bug comment je peux analyser si il s'agit d'un bug qu'est ce que je peu…"
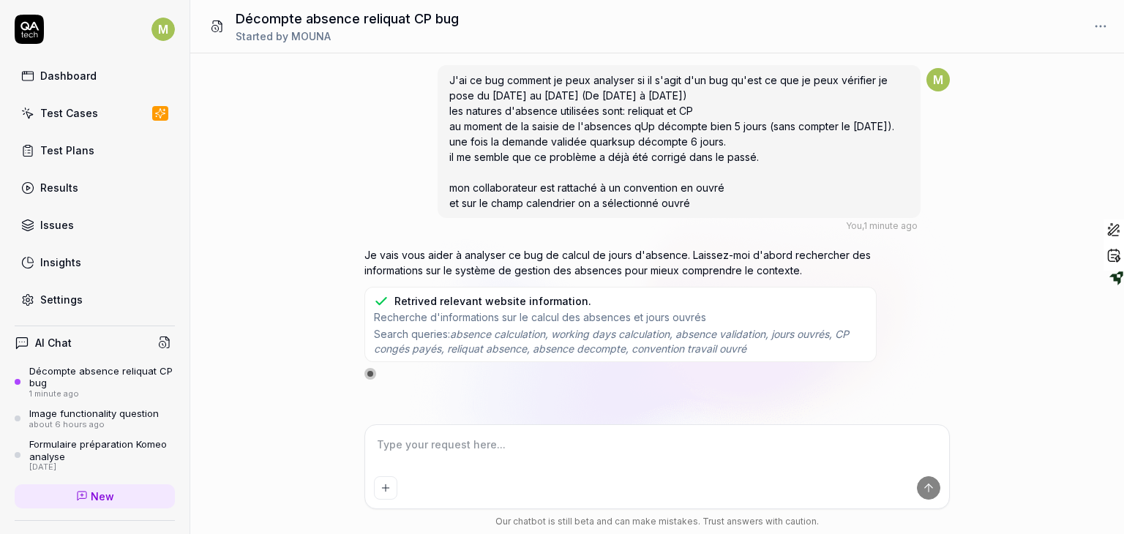
scroll to position [8, 0]
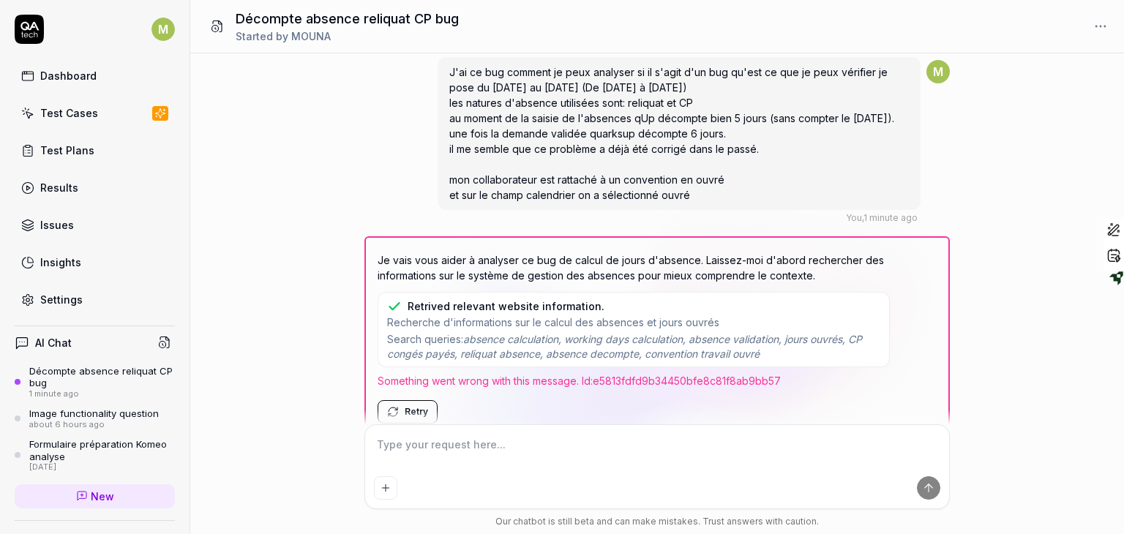
click at [413, 414] on button "Retry" at bounding box center [407, 411] width 60 height 23
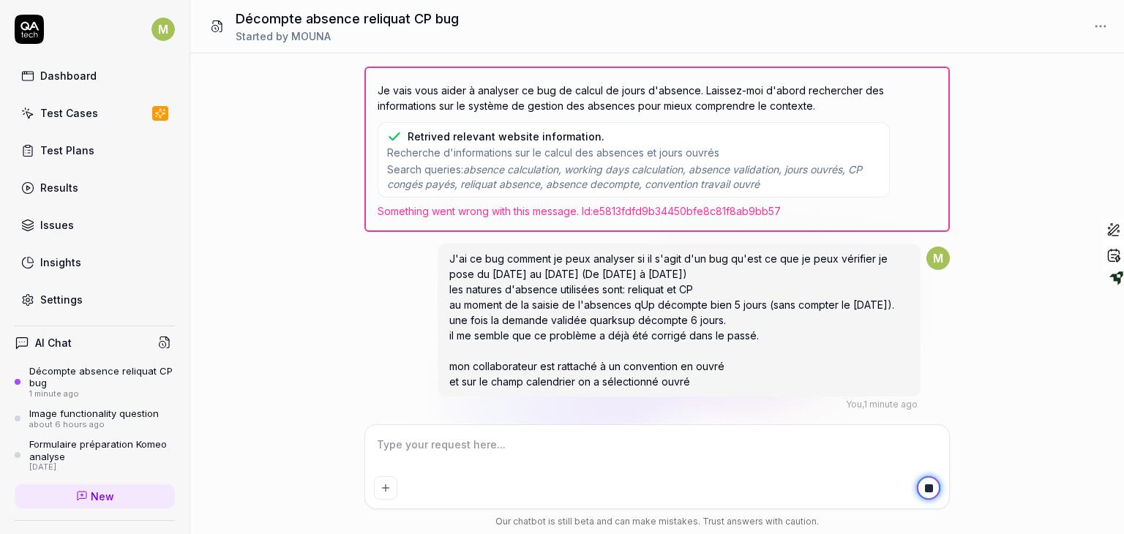
scroll to position [201, 0]
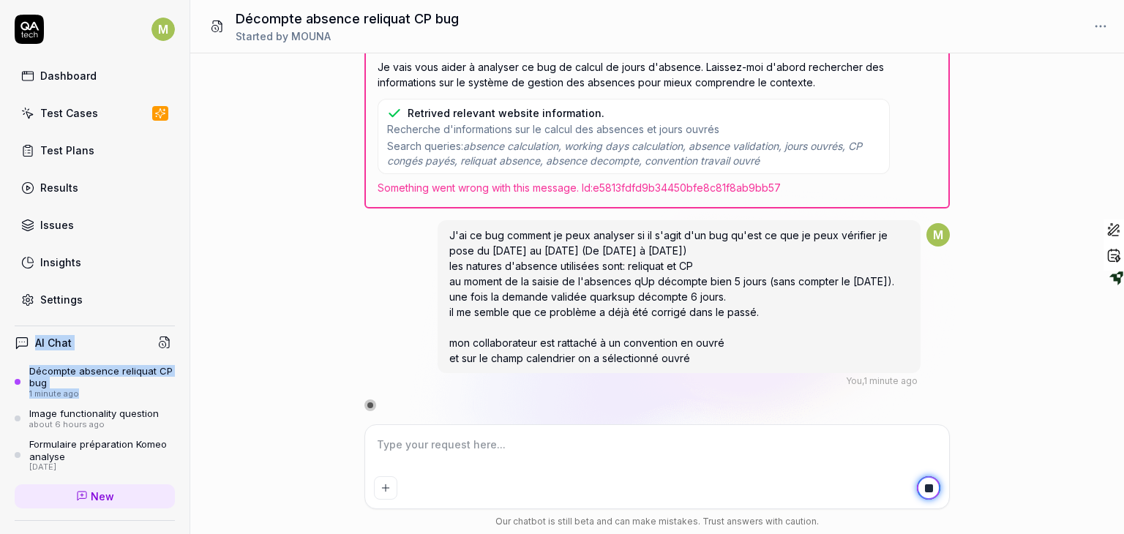
drag, startPoint x: 178, startPoint y: 279, endPoint x: 186, endPoint y: 402, distance: 123.2
click at [186, 402] on div "M Dashboard Test Cases Test Plans Results Issues Insights Settings AI Chat Déco…" at bounding box center [95, 267] width 190 height 534
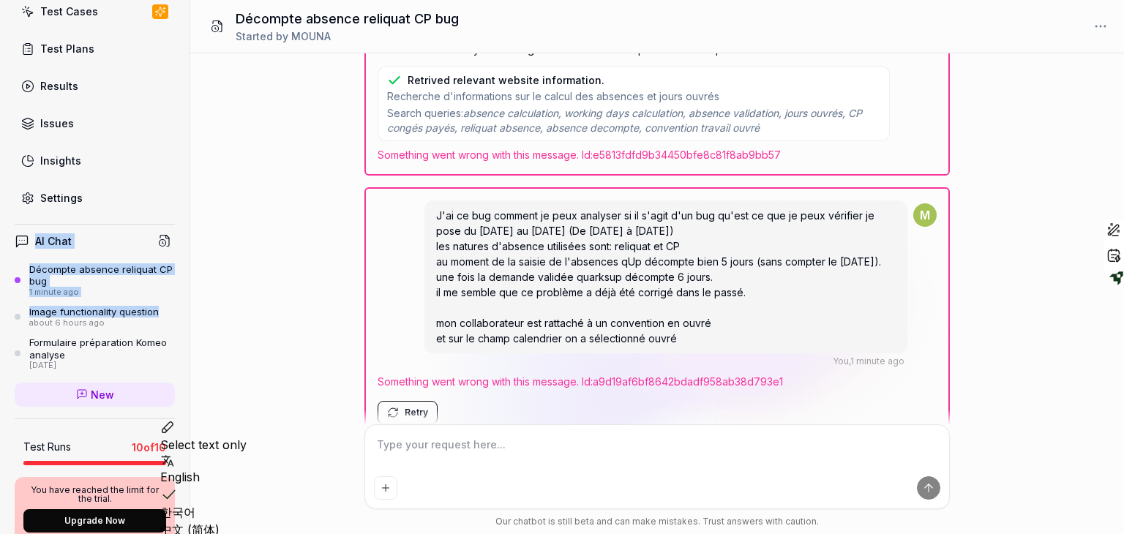
scroll to position [0, 0]
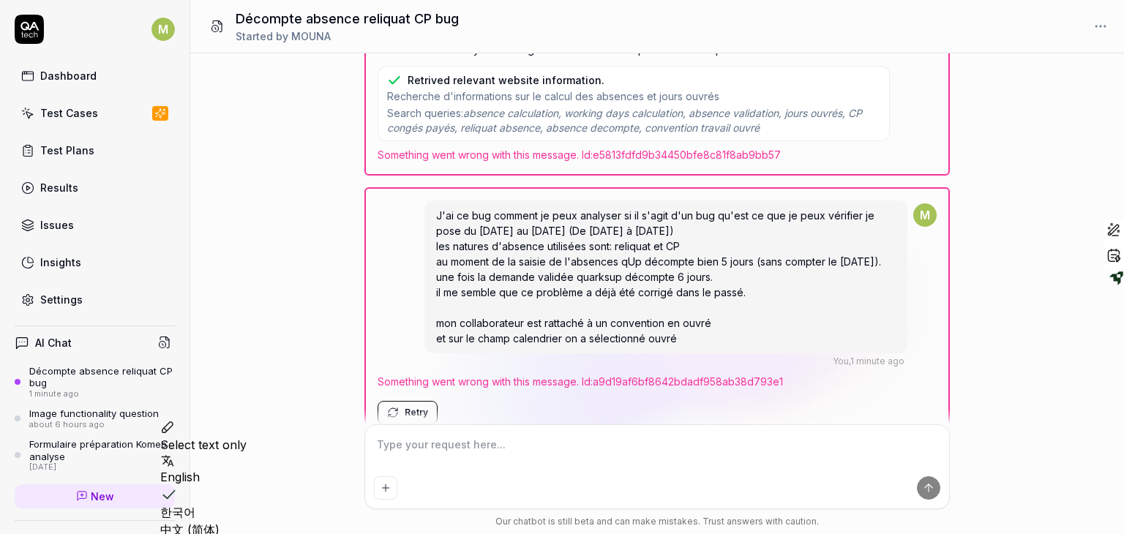
click at [500, 458] on textarea at bounding box center [657, 452] width 566 height 37
click at [518, 378] on span "Something went wrong with this message. Id: a9d19af6bf8642bdadf958ab38d793e1" at bounding box center [656, 381] width 559 height 15
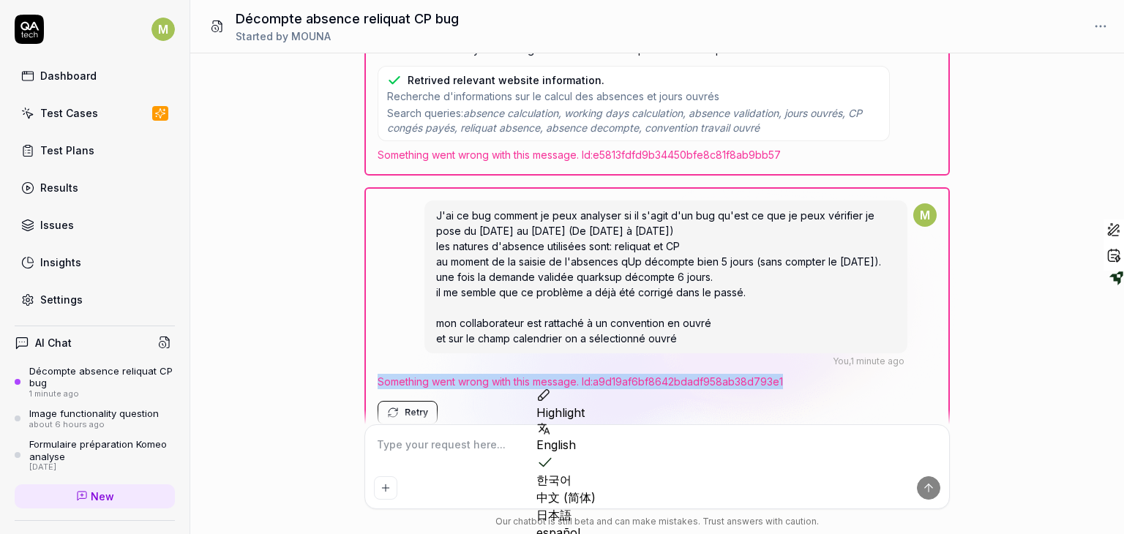
click at [518, 378] on span "Something went wrong with this message. Id: a9d19af6bf8642bdadf958ab38d793e1" at bounding box center [656, 381] width 559 height 15
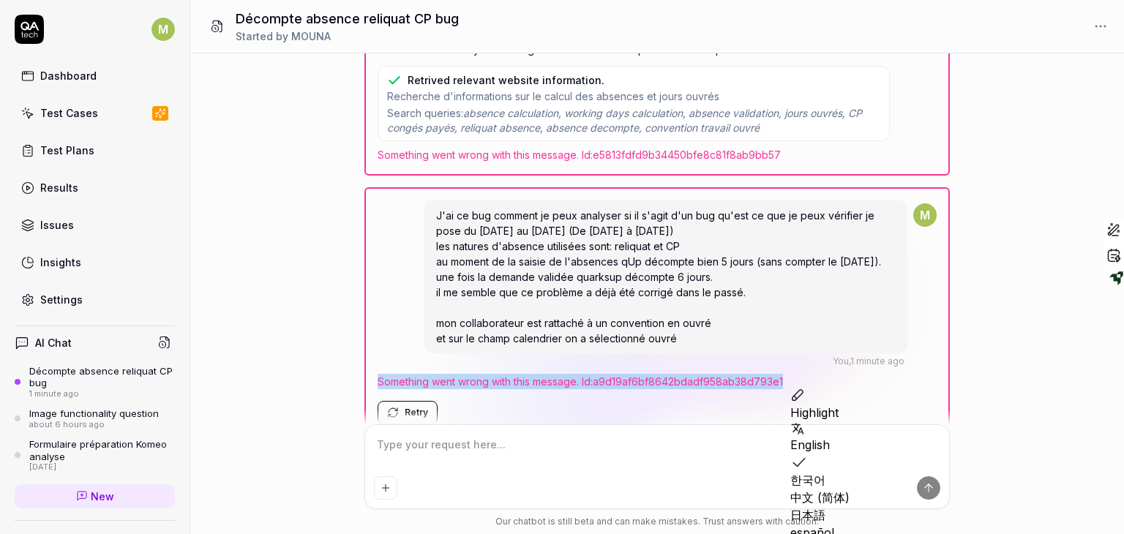
copy span "Something went wrong with this message. Id: a9d19af6bf8642bdadf958ab38d793e1"
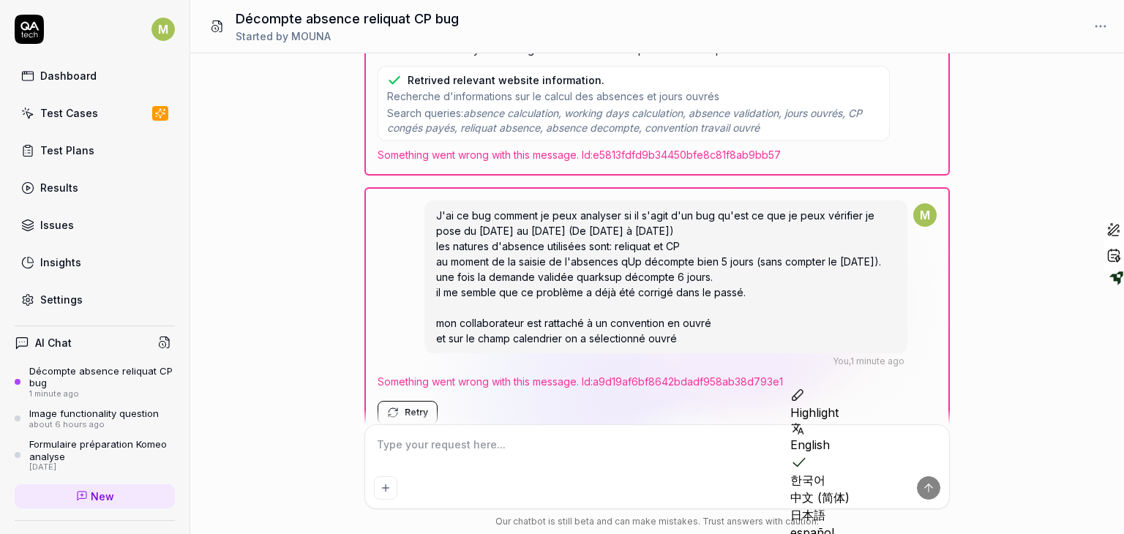
click at [452, 459] on textarea at bounding box center [657, 452] width 566 height 37
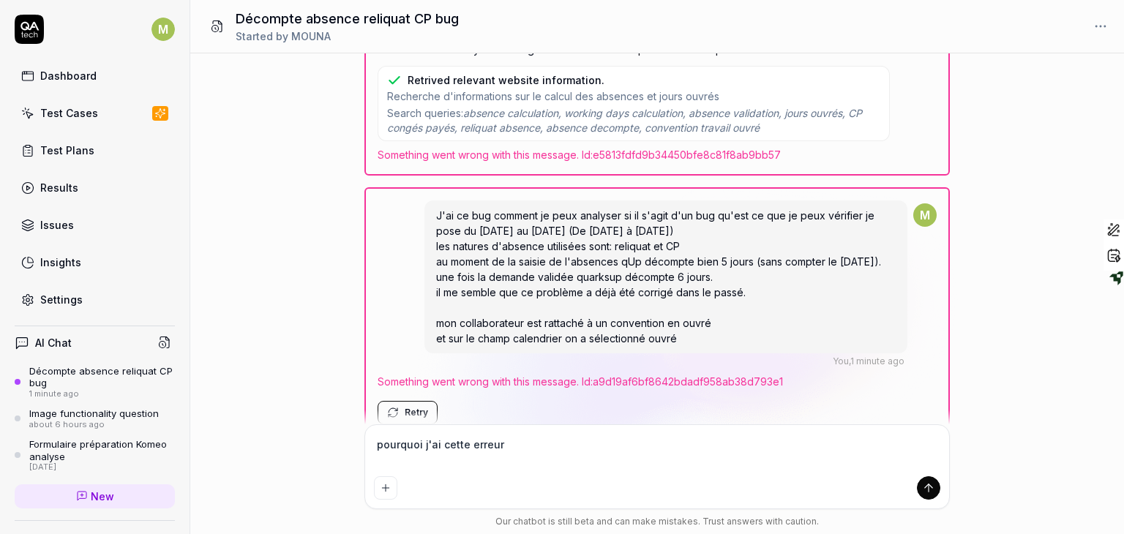
paste textarea "Something went wrong with this message. Id: a9d19af6bf8642bdadf958ab38d793e1"
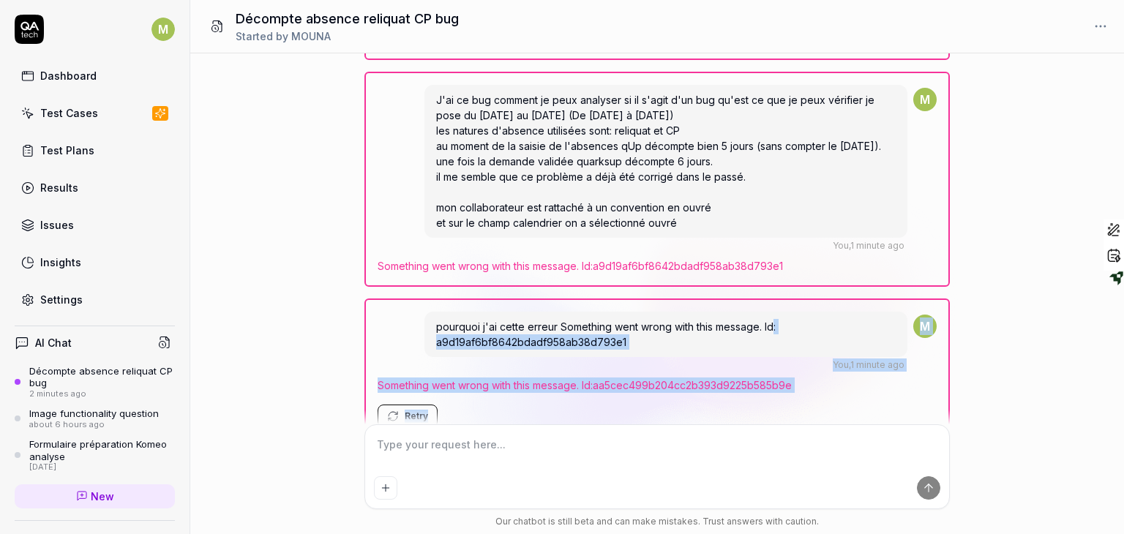
scroll to position [378, 0]
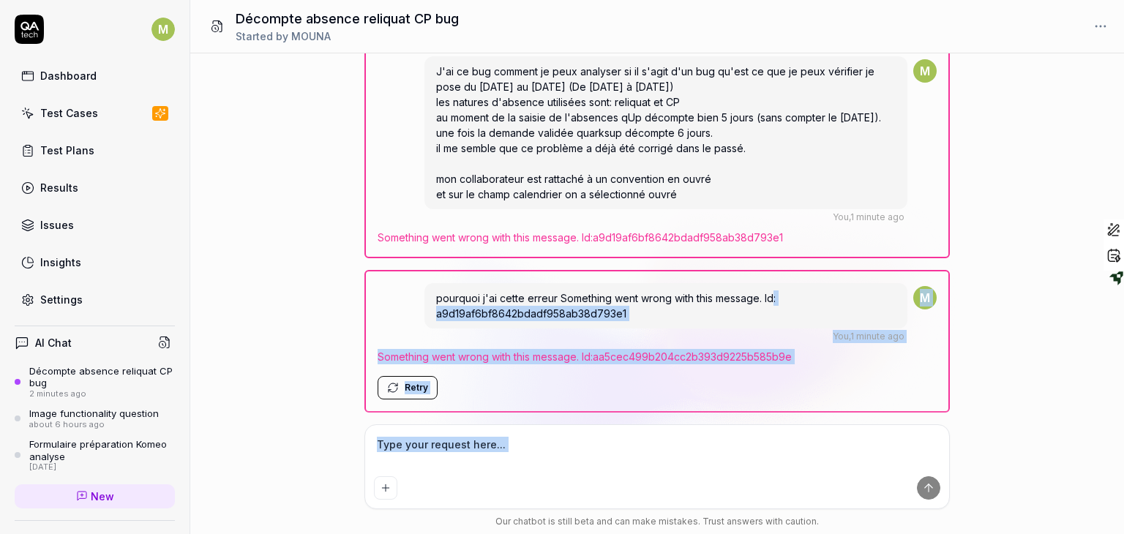
drag, startPoint x: 786, startPoint y: 331, endPoint x: 744, endPoint y: 503, distance: 176.2
click at [0, 0] on div "J'ai ce bug comment je peux analyser si il s'agit d'un bug qu'est ce que je peu…" at bounding box center [0, 0] width 0 height 0
click at [402, 393] on button "Retry" at bounding box center [407, 387] width 60 height 23
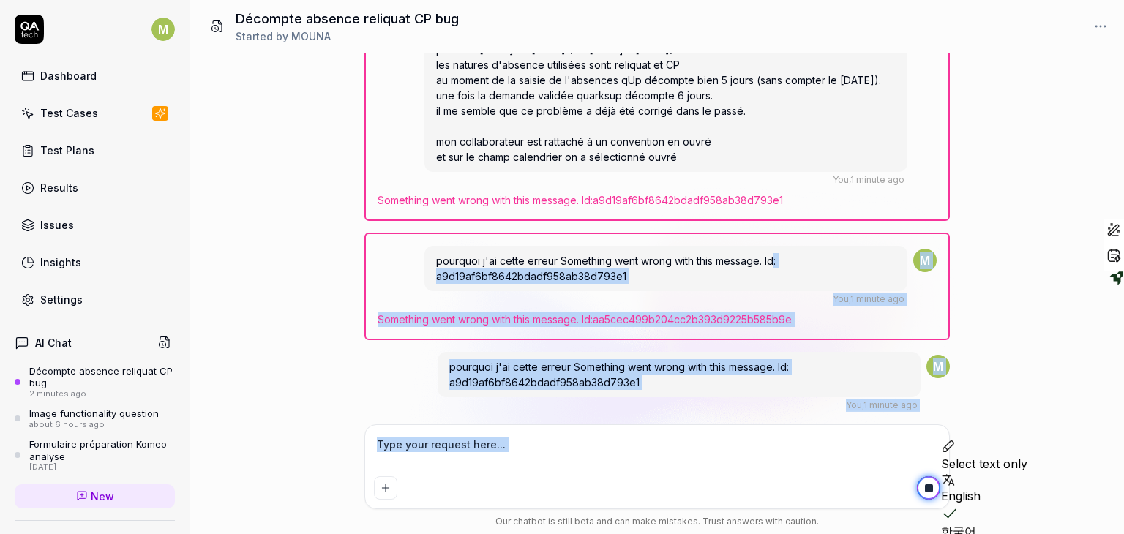
click at [405, 391] on div "pourquoi j'ai cette erreur Something went wrong with this message. Id: a9d19af6…" at bounding box center [656, 382] width 585 height 60
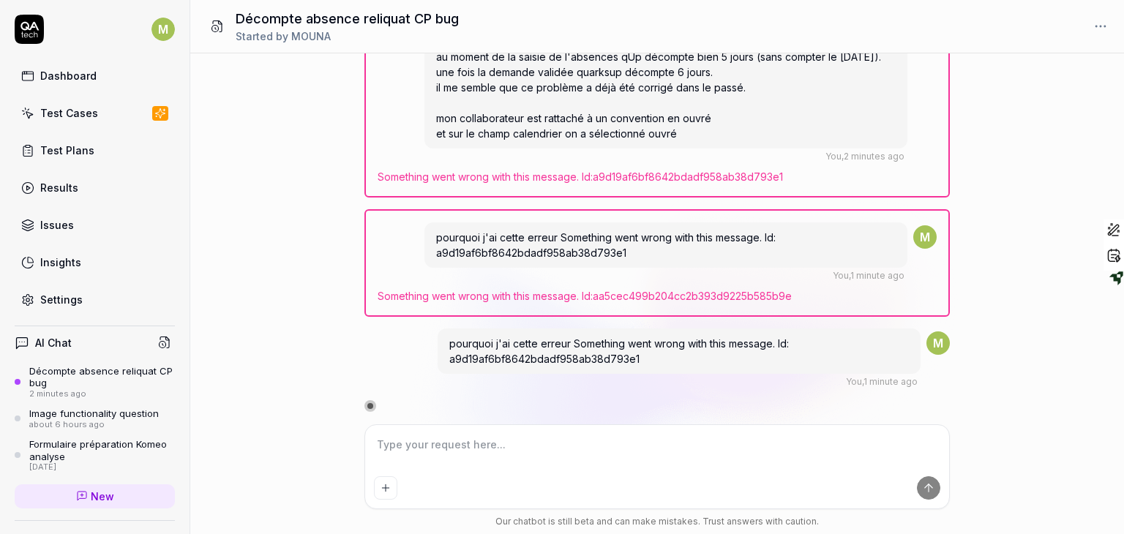
scroll to position [471, 0]
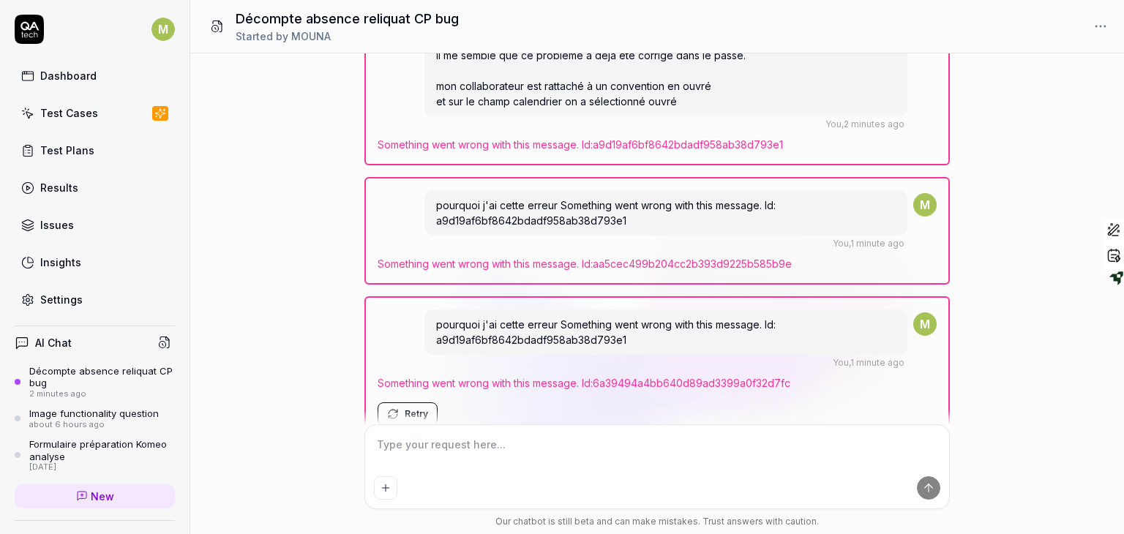
click at [111, 375] on div "Décompte absence reliquat CP bug" at bounding box center [102, 377] width 146 height 24
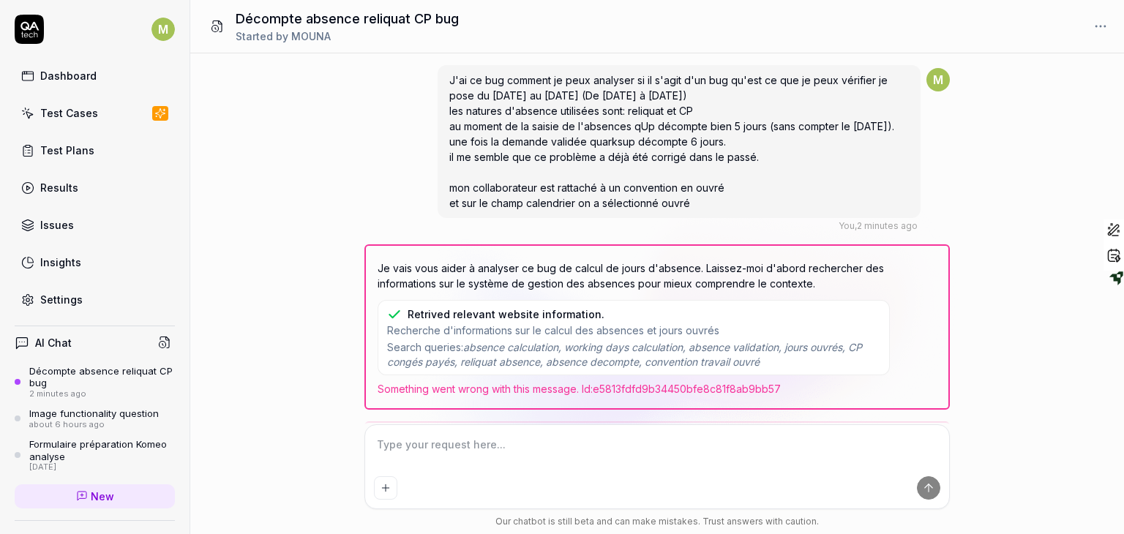
scroll to position [497, 0]
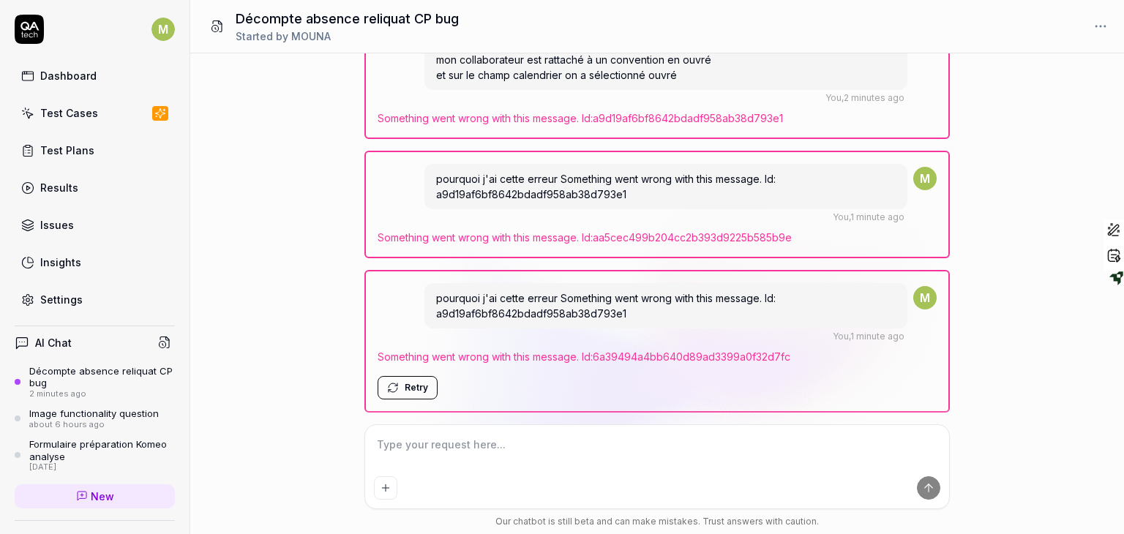
click at [211, 34] on button at bounding box center [217, 26] width 31 height 29
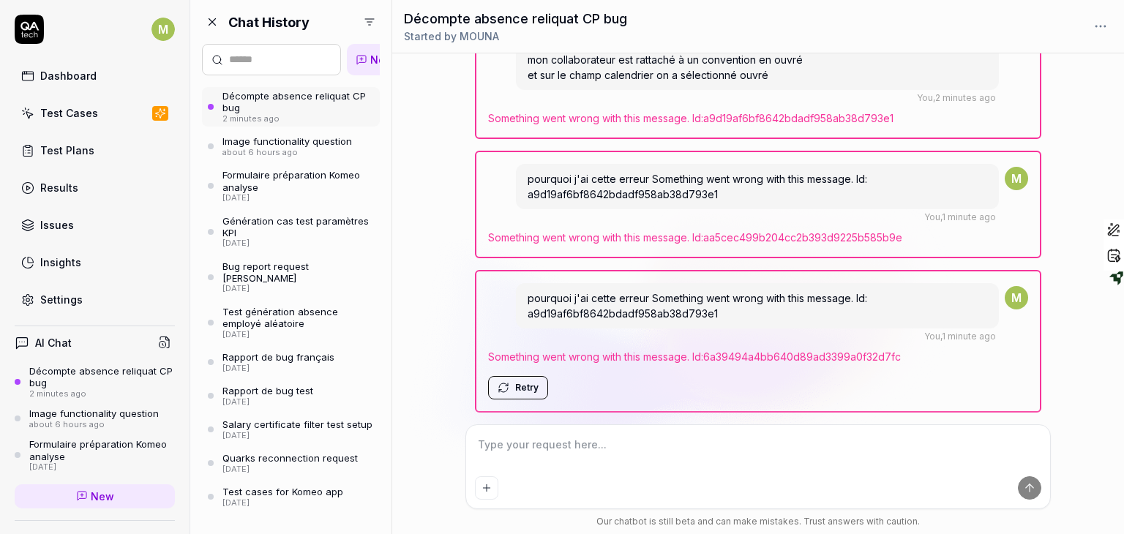
scroll to position [512, 0]
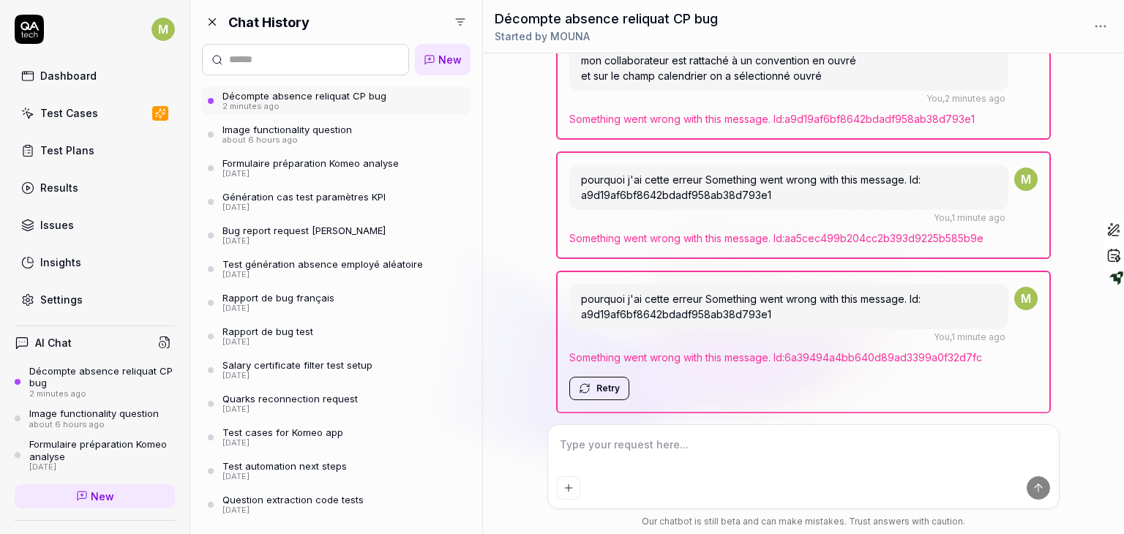
click at [433, 109] on link "Décompte absence reliquat CP bug 2 minutes ago" at bounding box center [336, 101] width 268 height 28
click at [419, 135] on link "Image functionality question about 6 hours ago" at bounding box center [336, 135] width 268 height 28
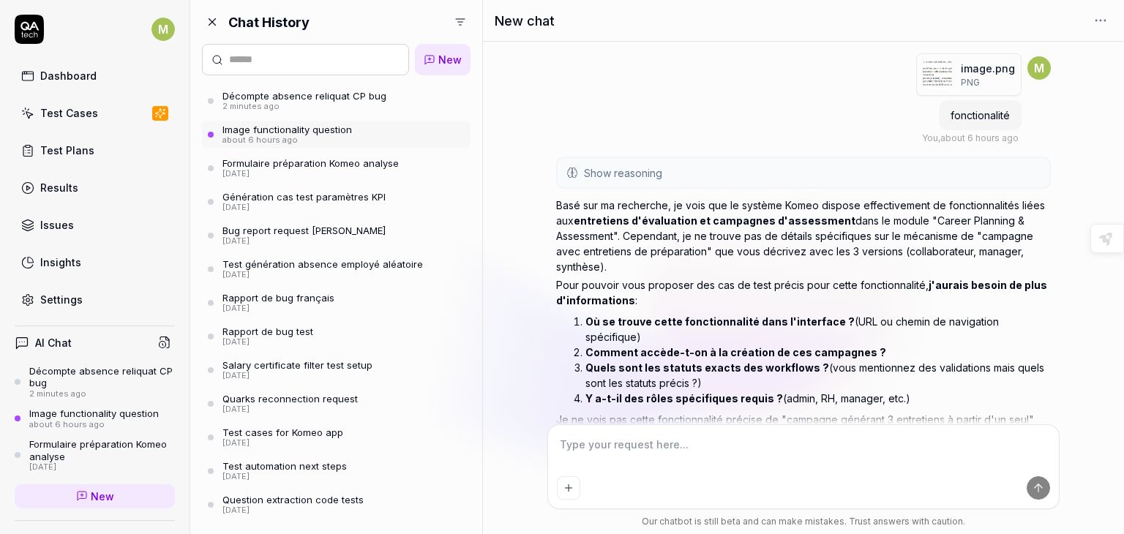
scroll to position [3022, 0]
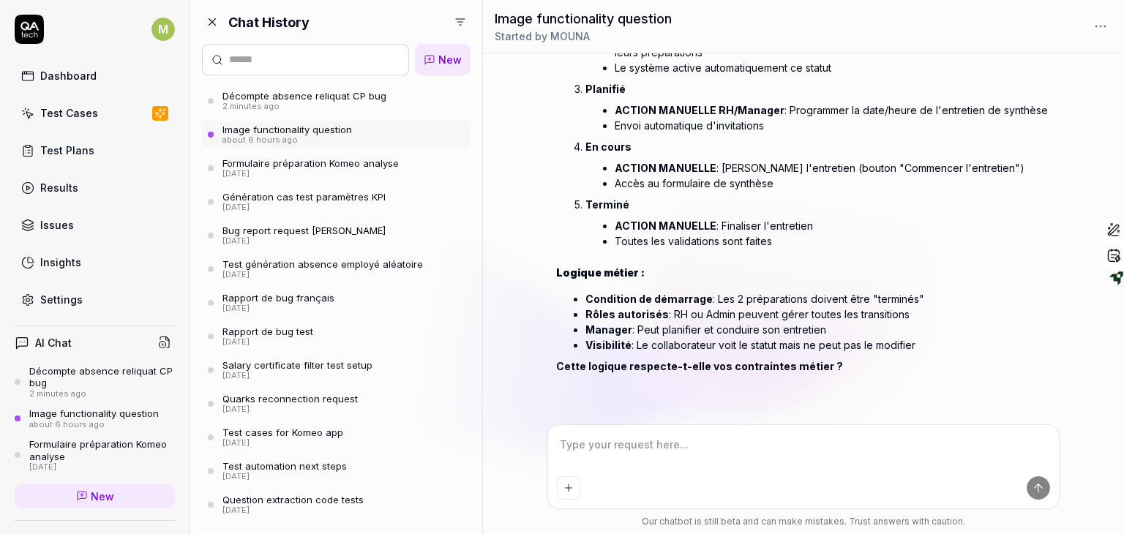
click at [364, 105] on div "2 minutes ago" at bounding box center [304, 107] width 164 height 10
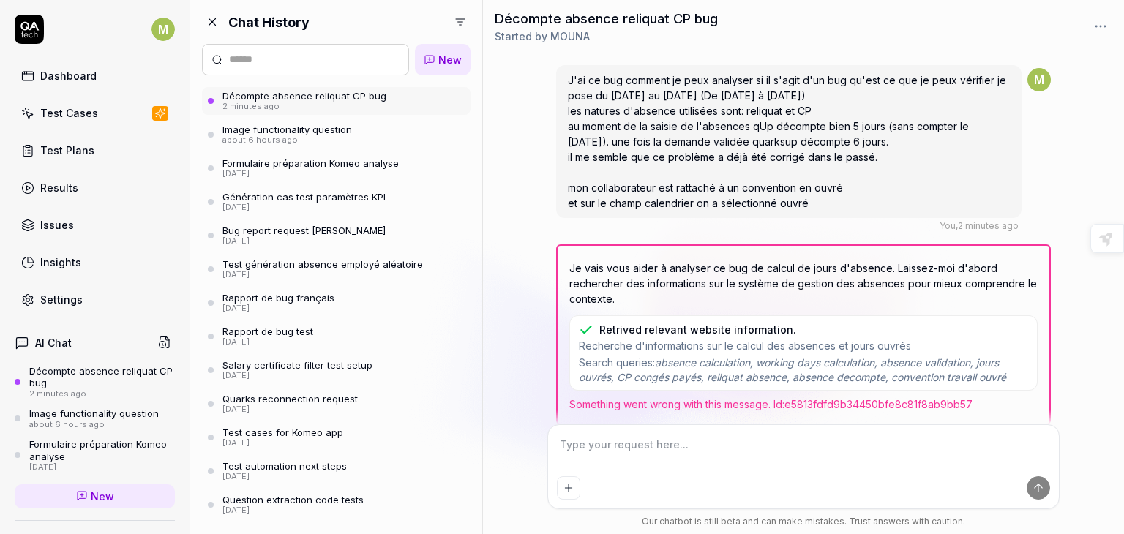
scroll to position [512, 0]
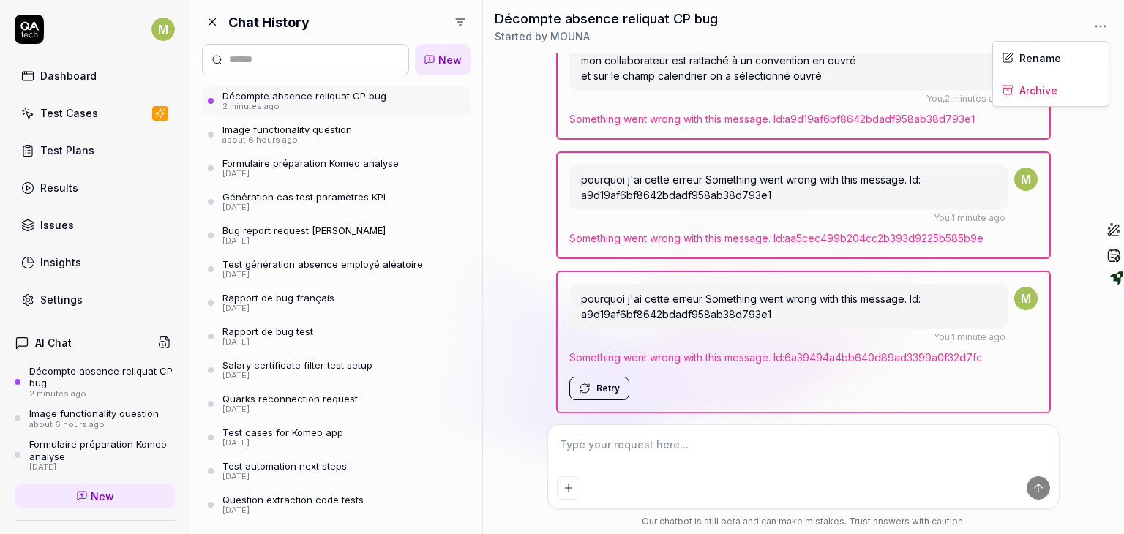
click at [1102, 21] on html "M Dashboard Test Cases Test Plans Results Issues Insights Settings AI Chat Déco…" at bounding box center [562, 267] width 1124 height 534
